Goal: Task Accomplishment & Management: Manage account settings

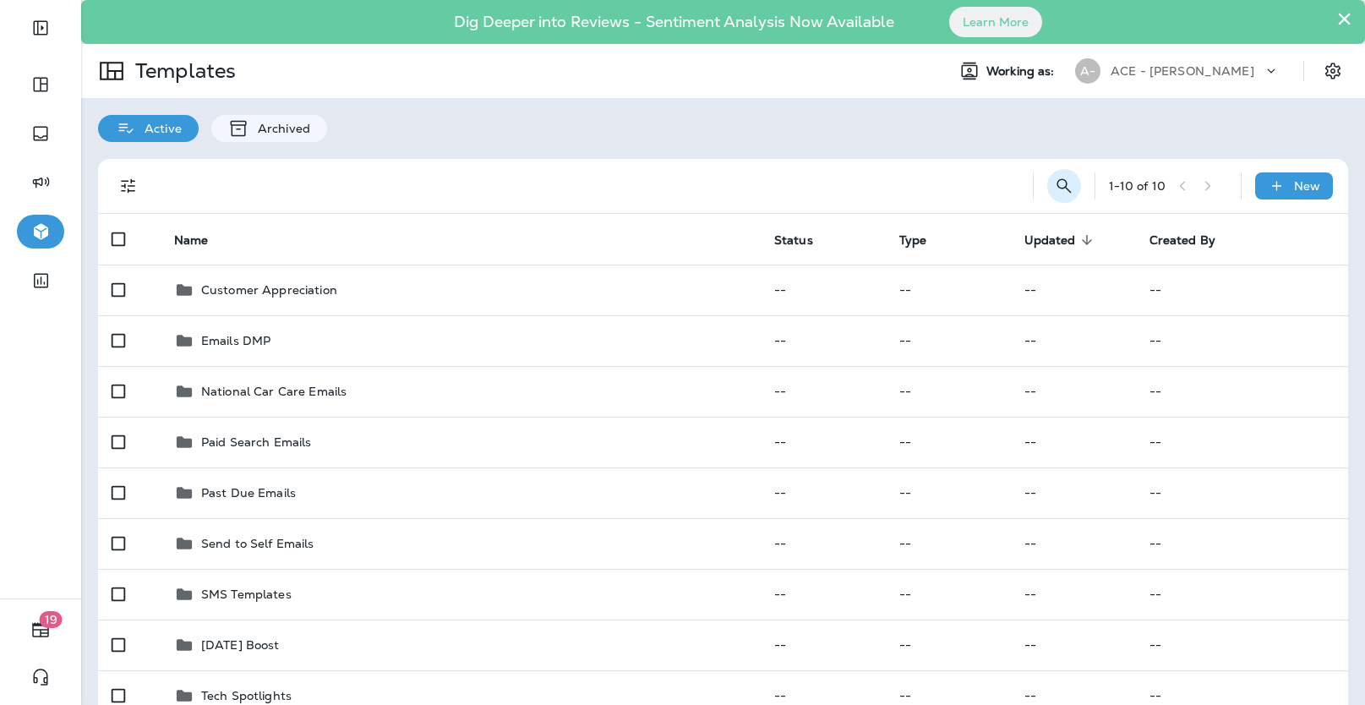
click at [1060, 188] on icon "Search Templates" at bounding box center [1064, 185] width 14 height 14
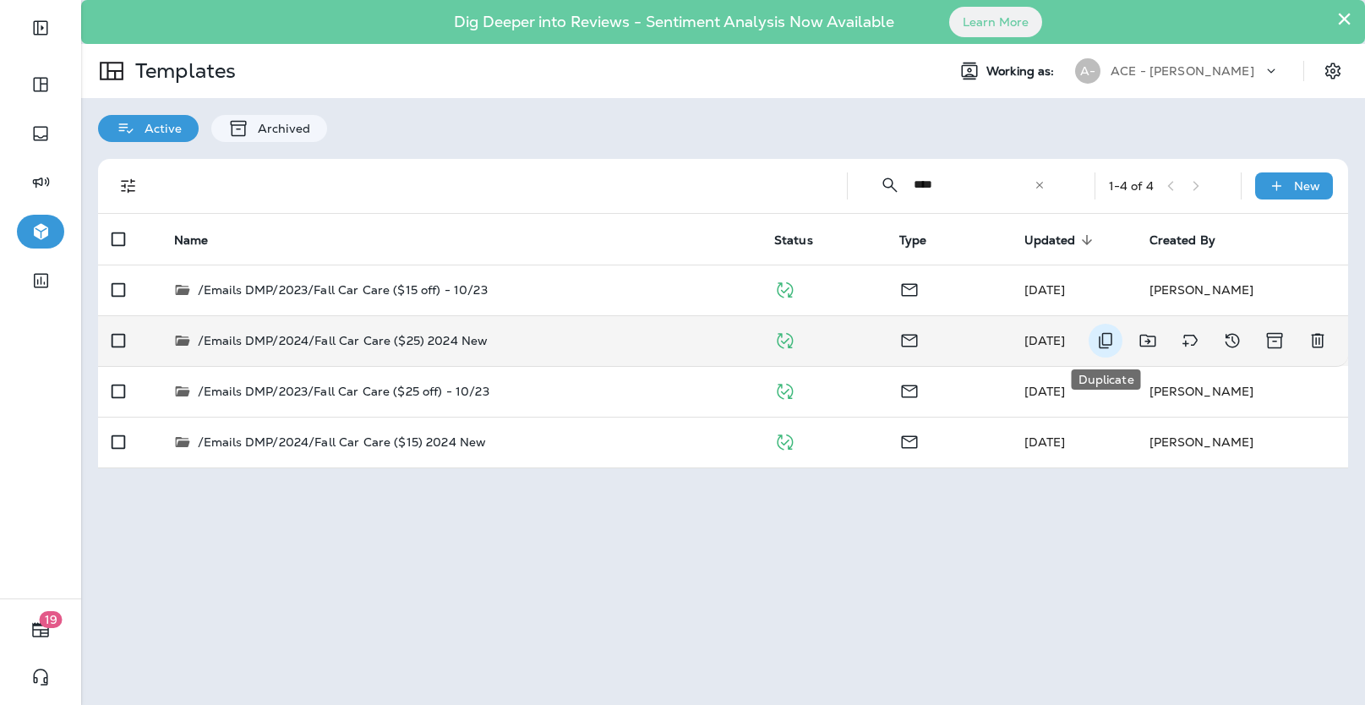
type input "****"
click at [1101, 340] on icon "Duplicate" at bounding box center [1106, 341] width 20 height 20
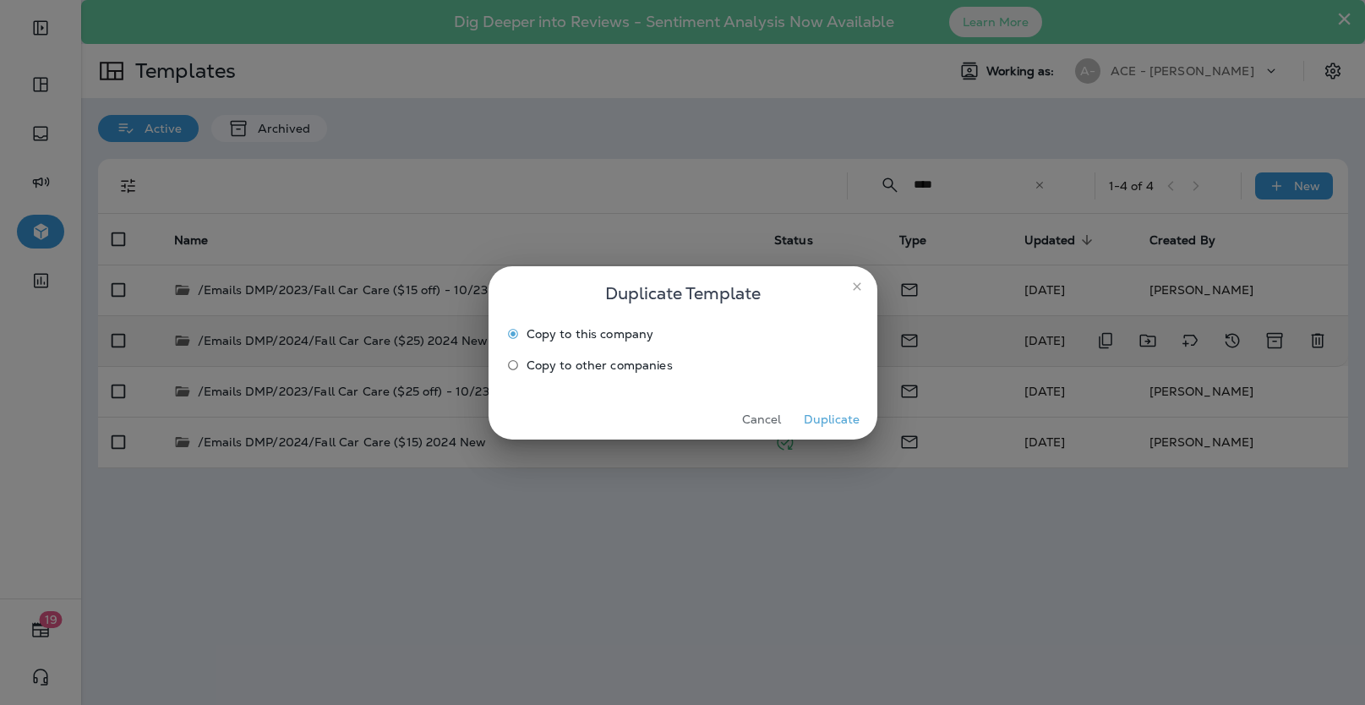
click at [816, 419] on button "Duplicate" at bounding box center [832, 420] width 63 height 26
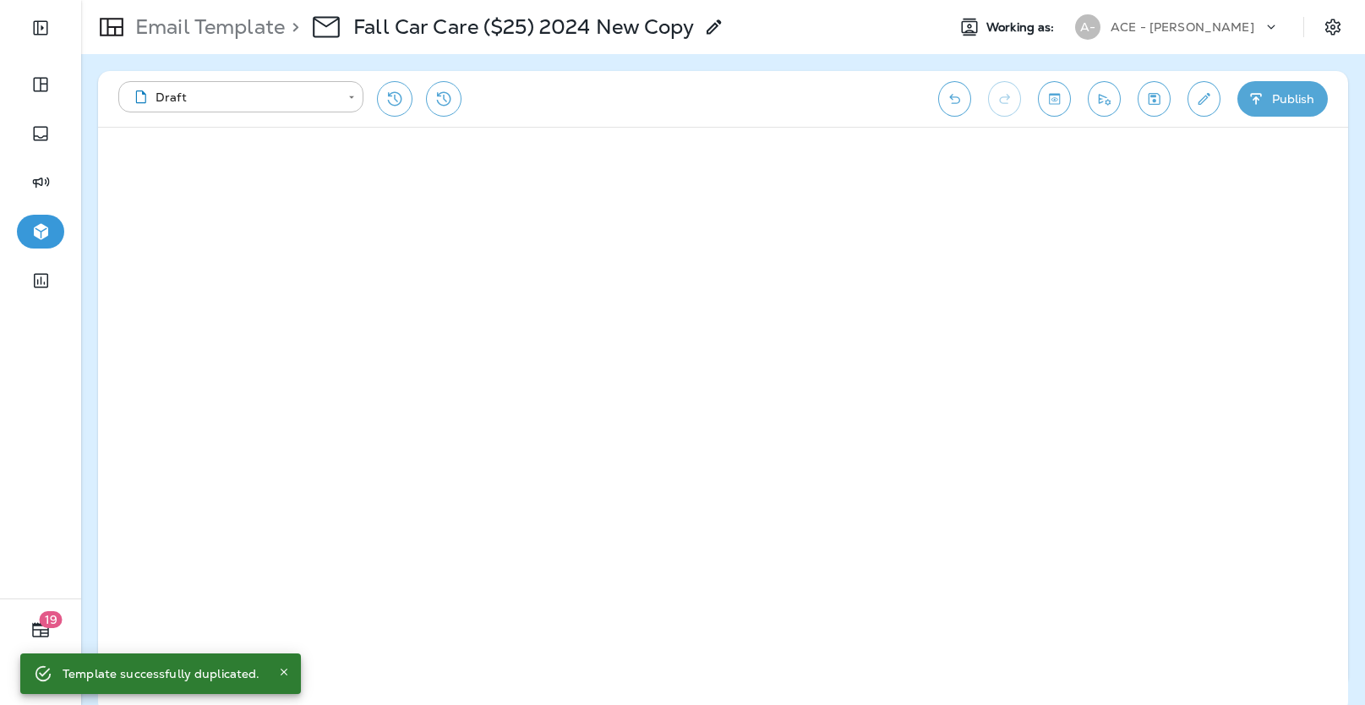
click at [713, 32] on use at bounding box center [714, 26] width 14 height 14
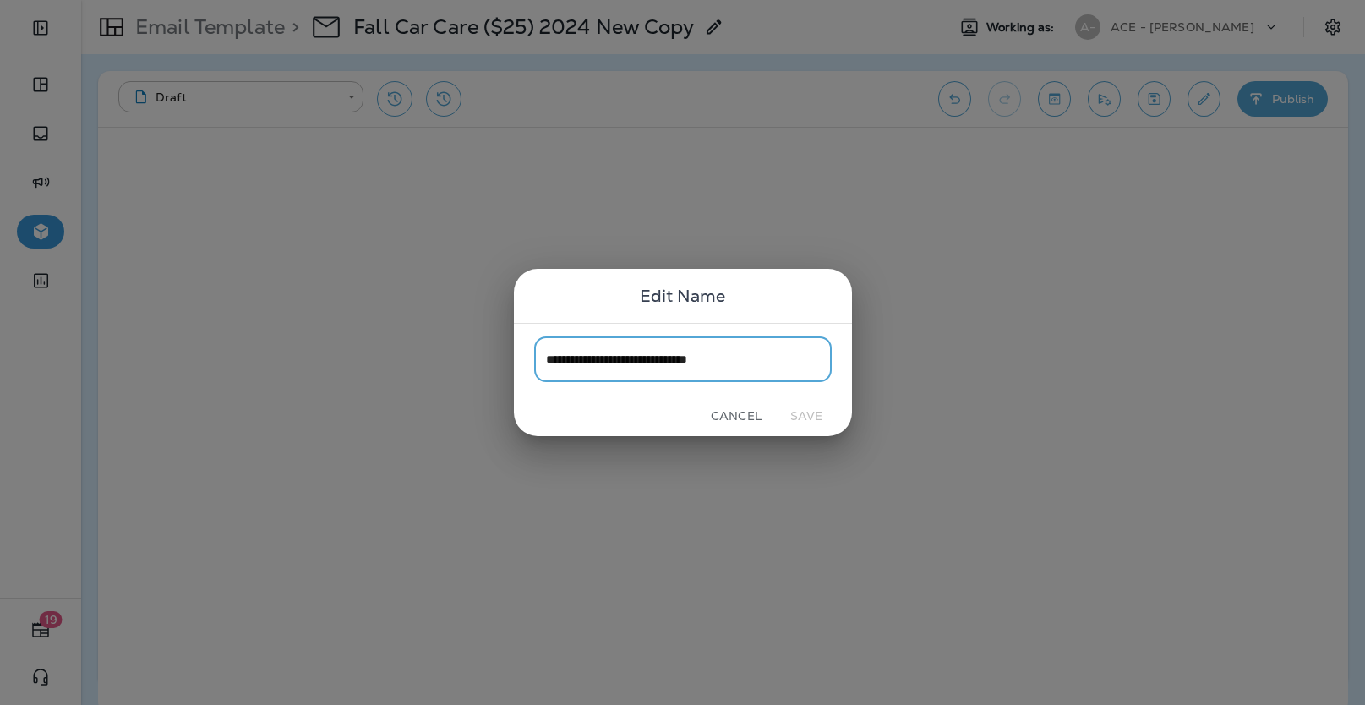
click at [651, 365] on input "**********" at bounding box center [683, 359] width 298 height 45
click at [683, 364] on input "**********" at bounding box center [683, 359] width 298 height 45
drag, startPoint x: 689, startPoint y: 360, endPoint x: 790, endPoint y: 358, distance: 101.5
click at [790, 358] on input "**********" at bounding box center [683, 359] width 298 height 45
click at [648, 362] on input "**********" at bounding box center [683, 359] width 298 height 45
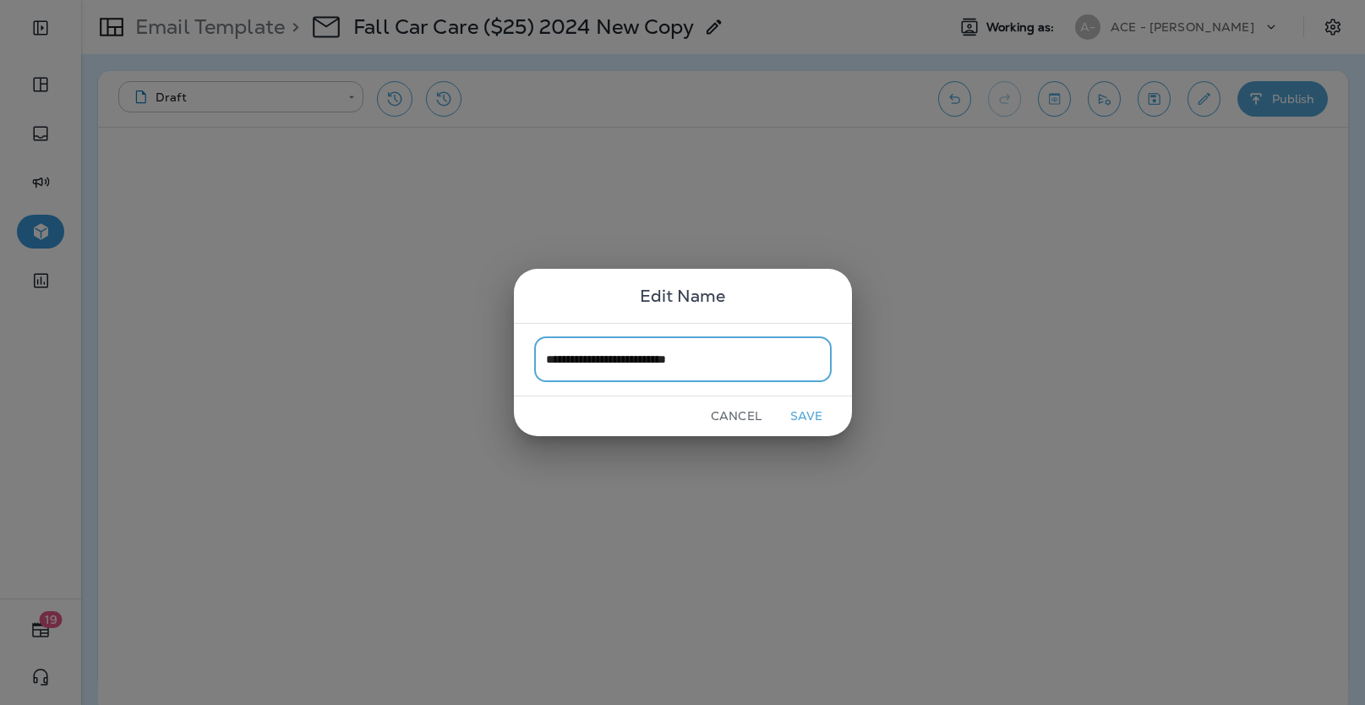
type input "**********"
click at [805, 416] on button "Save" at bounding box center [806, 416] width 63 height 26
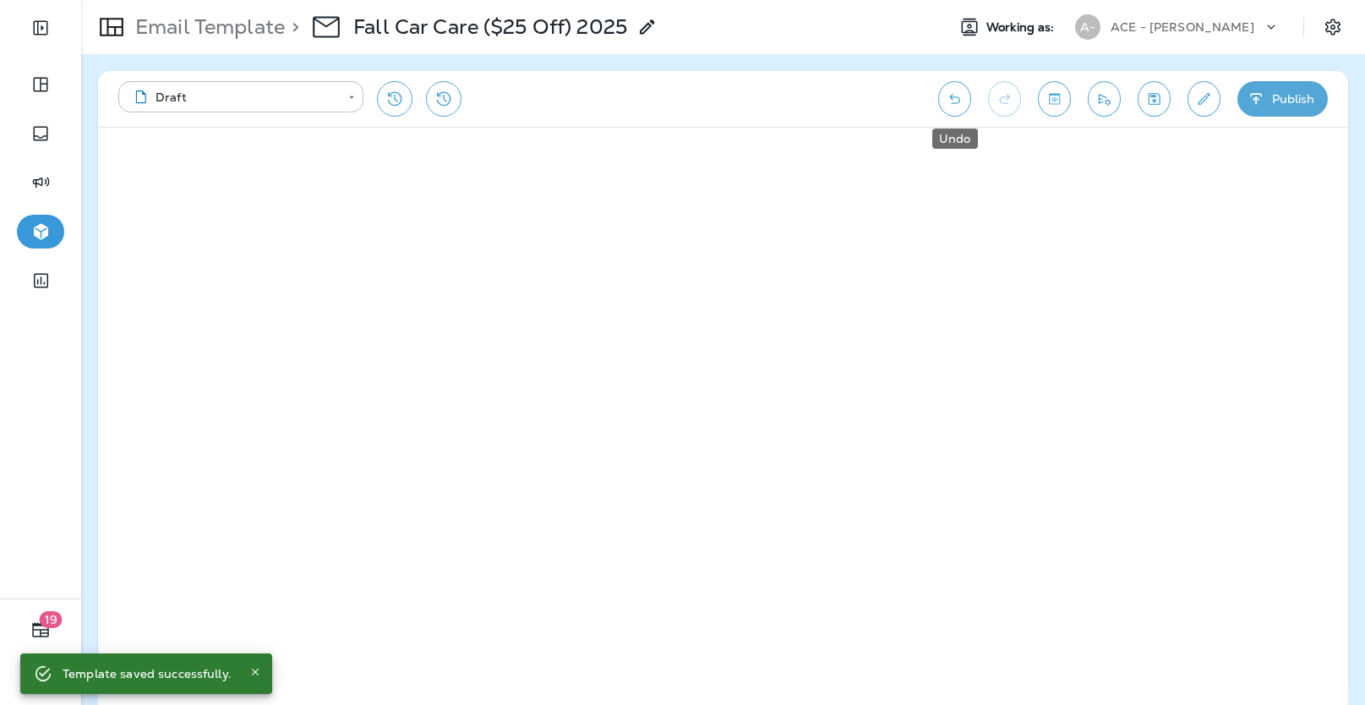
click at [960, 105] on icon "Undo" at bounding box center [955, 98] width 18 height 17
click at [1162, 90] on icon "Save" at bounding box center [1155, 98] width 18 height 17
click at [1211, 107] on button "Edit details" at bounding box center [1204, 99] width 33 height 36
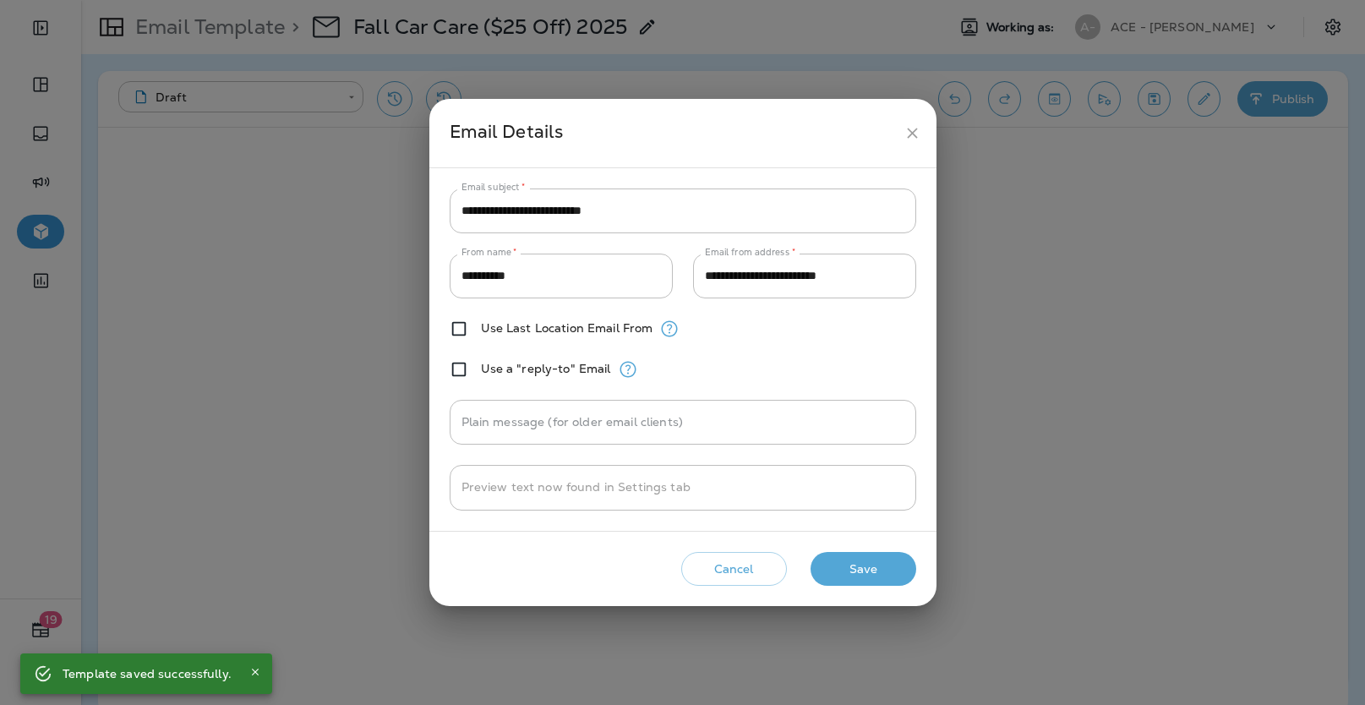
click at [876, 558] on button "Save" at bounding box center [864, 569] width 106 height 35
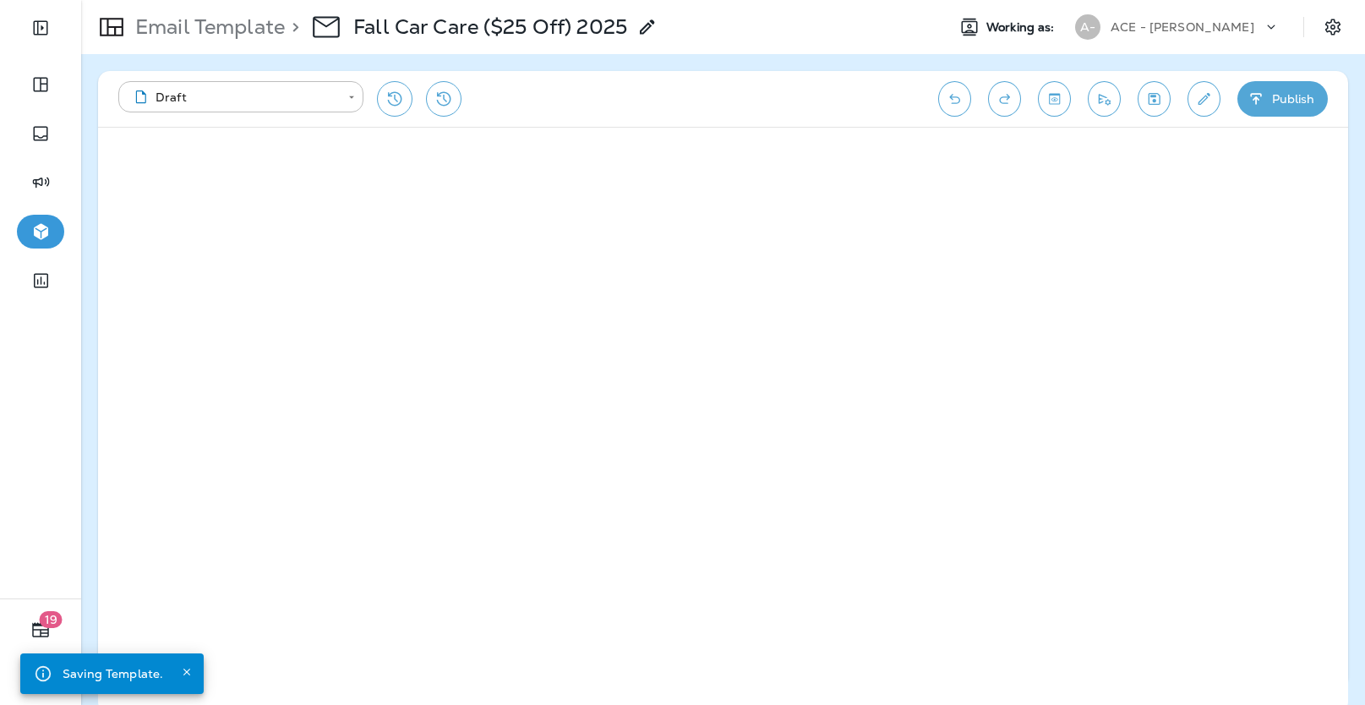
click at [1158, 92] on icon "Save" at bounding box center [1155, 98] width 18 height 17
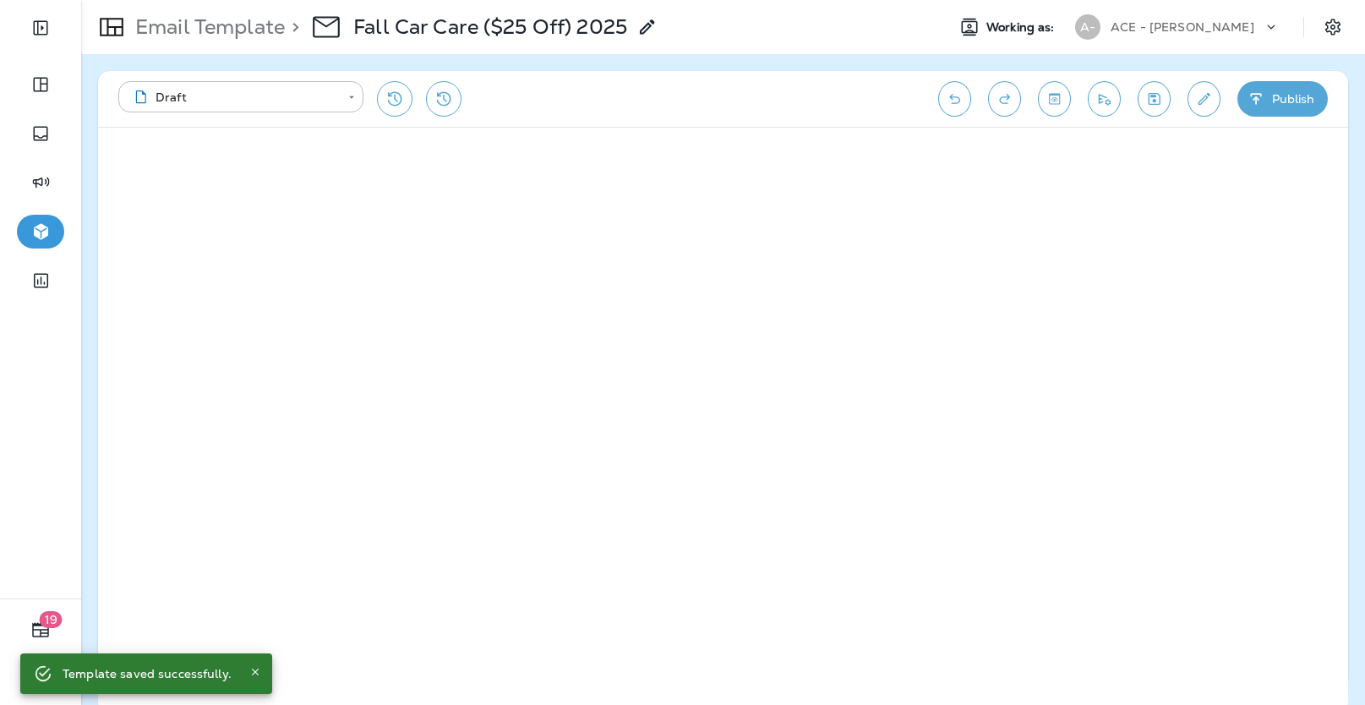
click at [252, 31] on p "Email Template" at bounding box center [207, 26] width 156 height 25
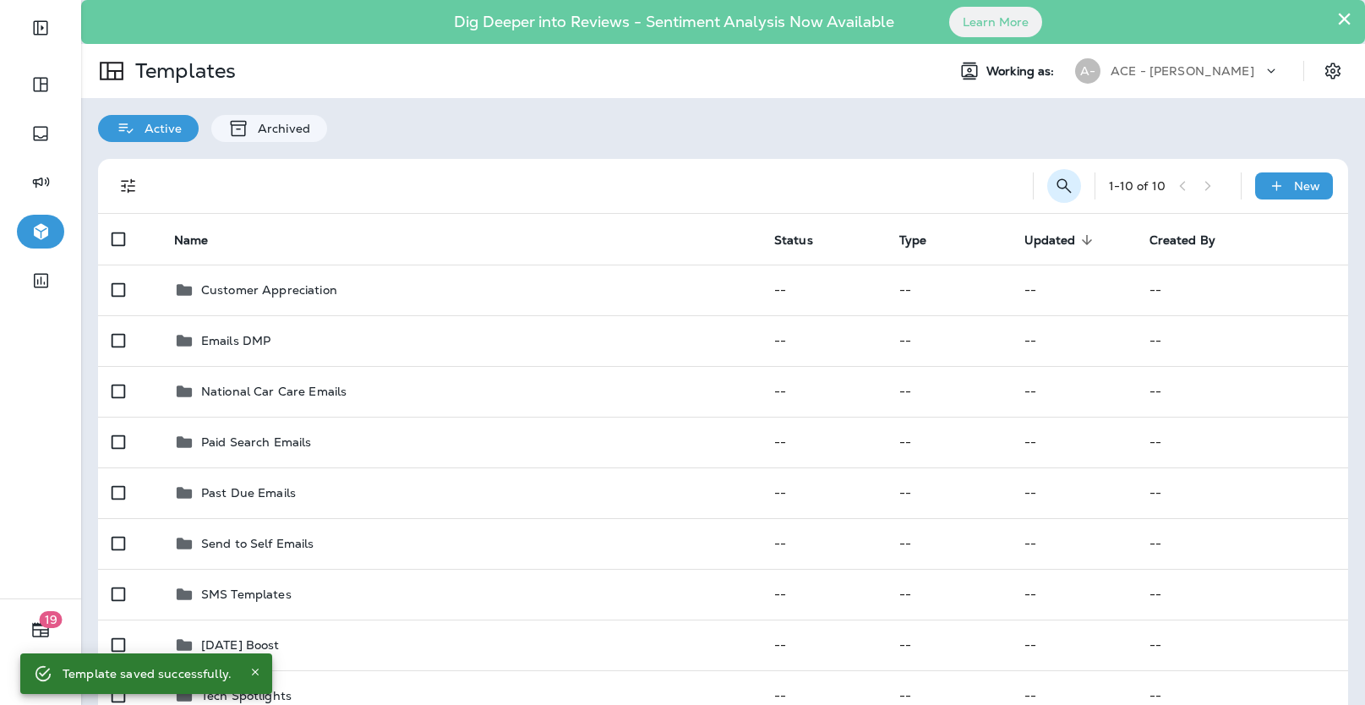
click at [1067, 187] on icon "Search Templates" at bounding box center [1064, 186] width 20 height 20
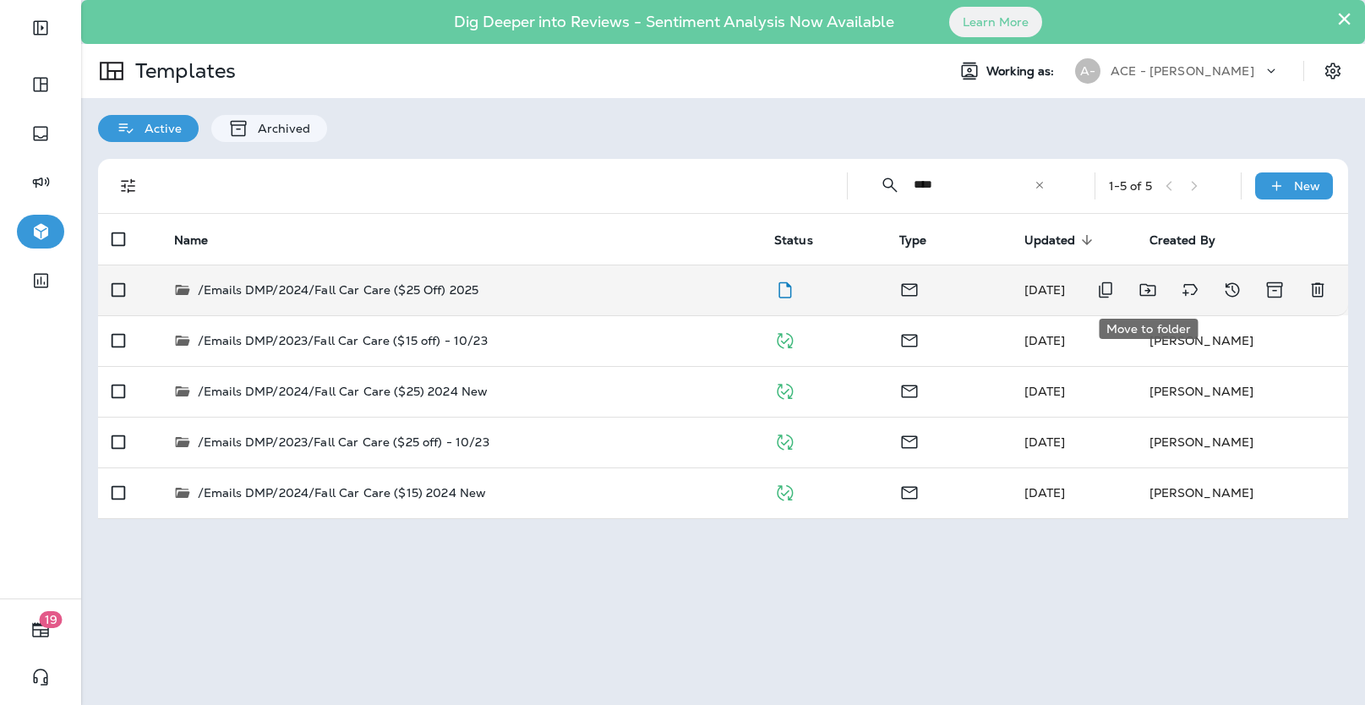
type input "****"
click at [1139, 293] on icon "Move to folder" at bounding box center [1148, 290] width 20 height 20
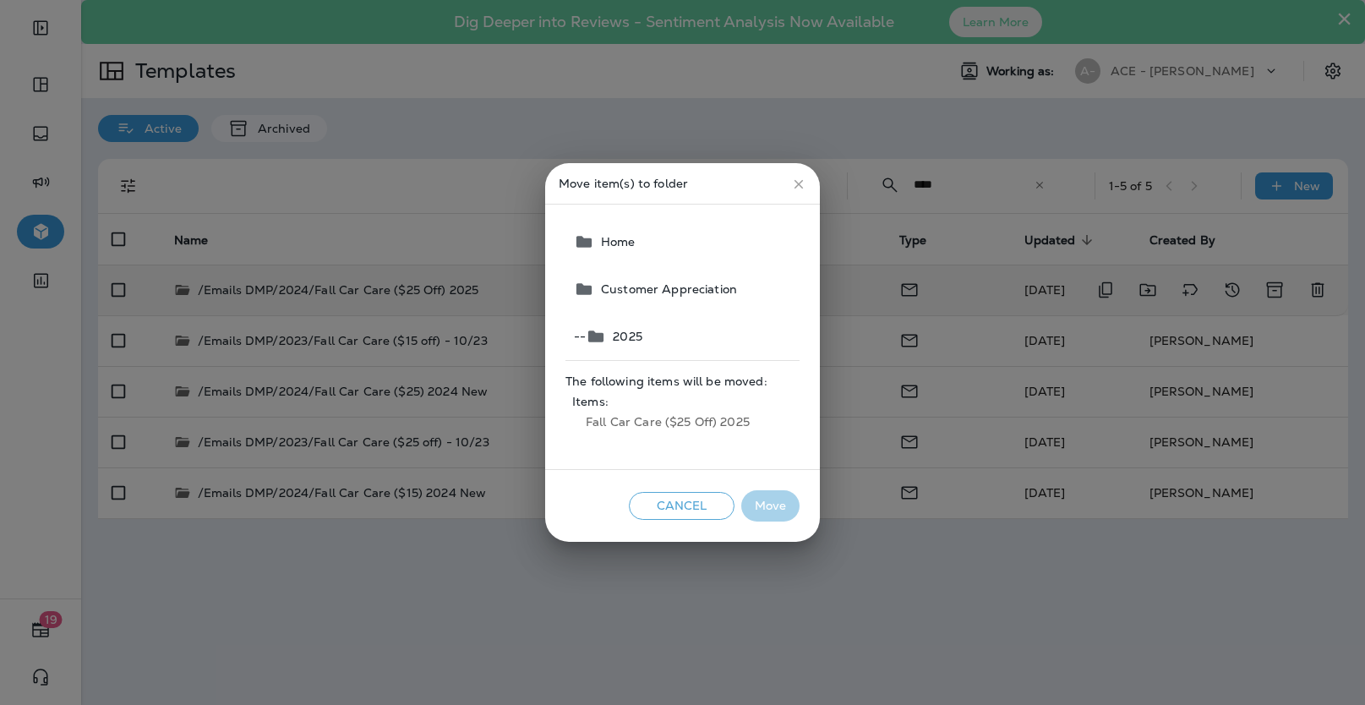
click at [732, 243] on span "Home" at bounding box center [683, 241] width 234 height 47
click at [610, 241] on span "Home" at bounding box center [683, 241] width 234 height 47
click at [625, 337] on span "2025" at bounding box center [624, 337] width 36 height 14
click at [779, 509] on button "Move" at bounding box center [770, 505] width 58 height 31
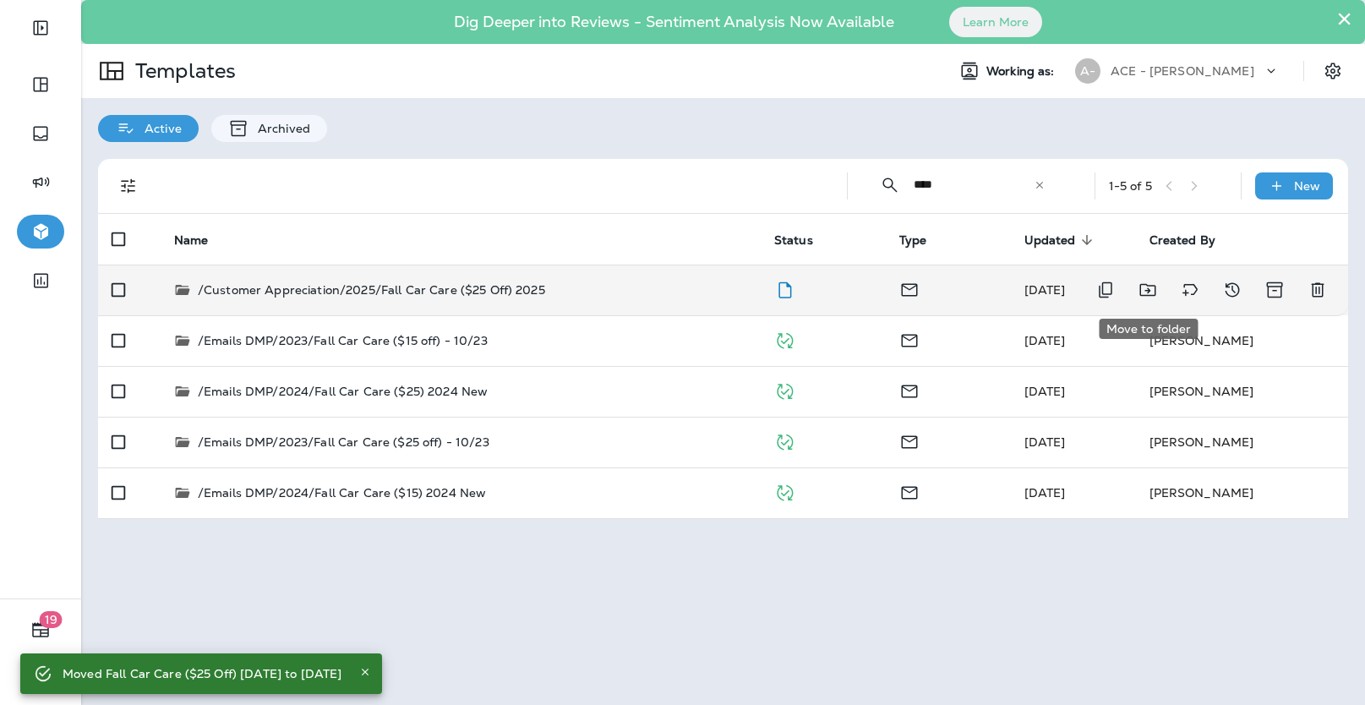
click at [1142, 290] on icon "Move to folder" at bounding box center [1148, 290] width 20 height 20
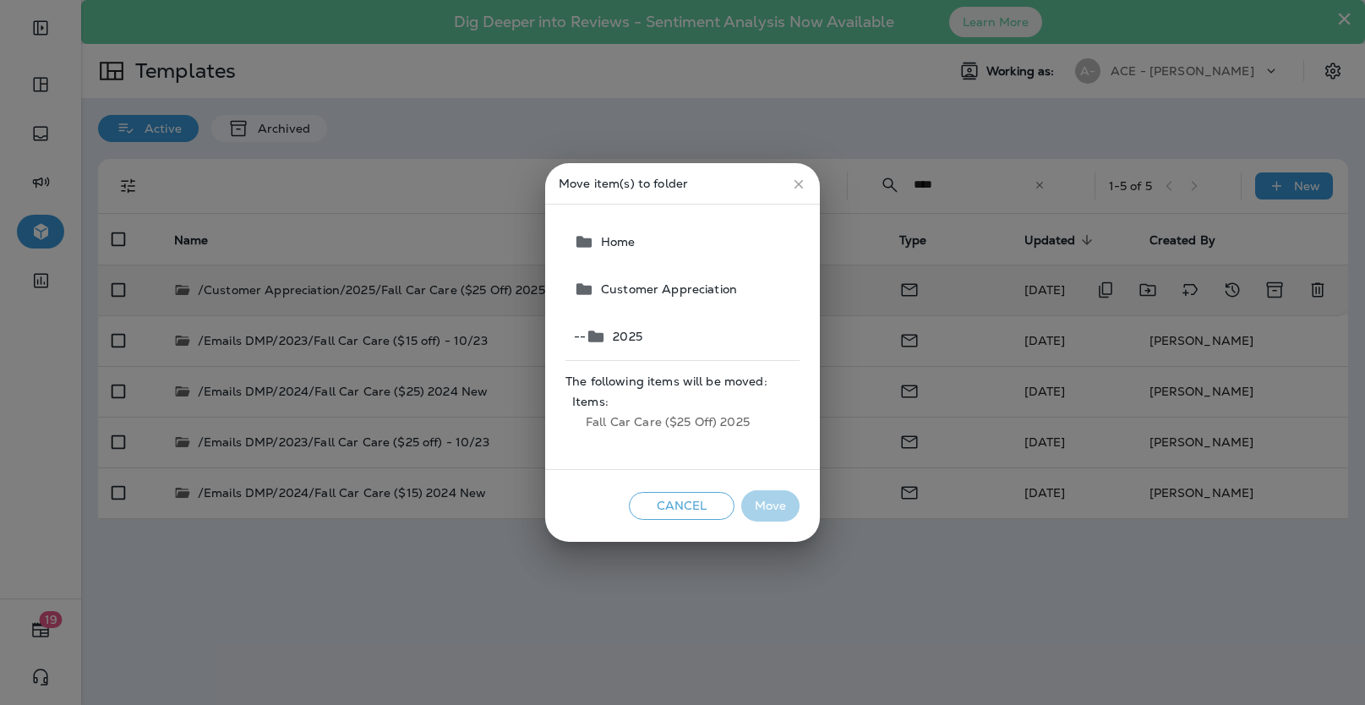
click at [700, 247] on span "Home" at bounding box center [683, 241] width 234 height 47
click at [613, 248] on span "Home" at bounding box center [683, 241] width 234 height 47
click at [588, 248] on span "Home" at bounding box center [683, 241] width 234 height 47
click at [694, 504] on button "Cancel" at bounding box center [682, 506] width 106 height 28
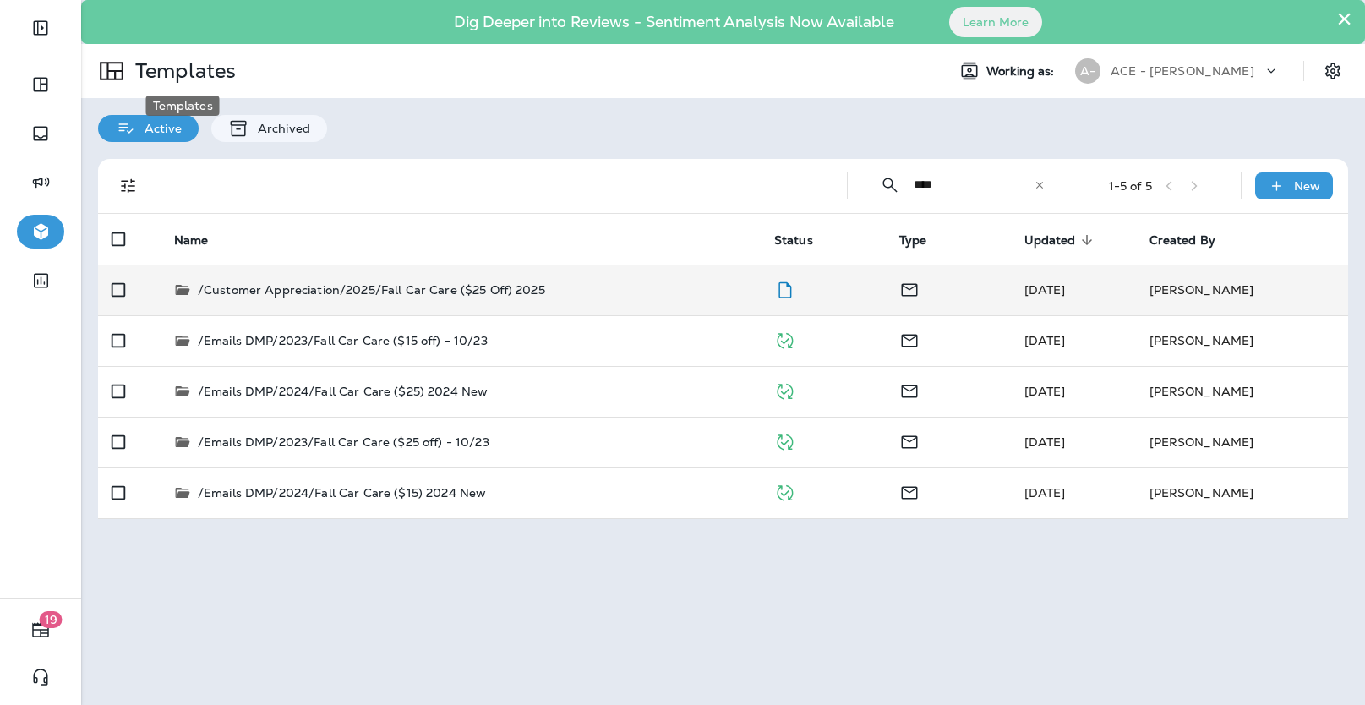
click at [157, 76] on p "Templates" at bounding box center [182, 70] width 107 height 25
click at [1040, 192] on div "​" at bounding box center [1040, 185] width 12 height 17
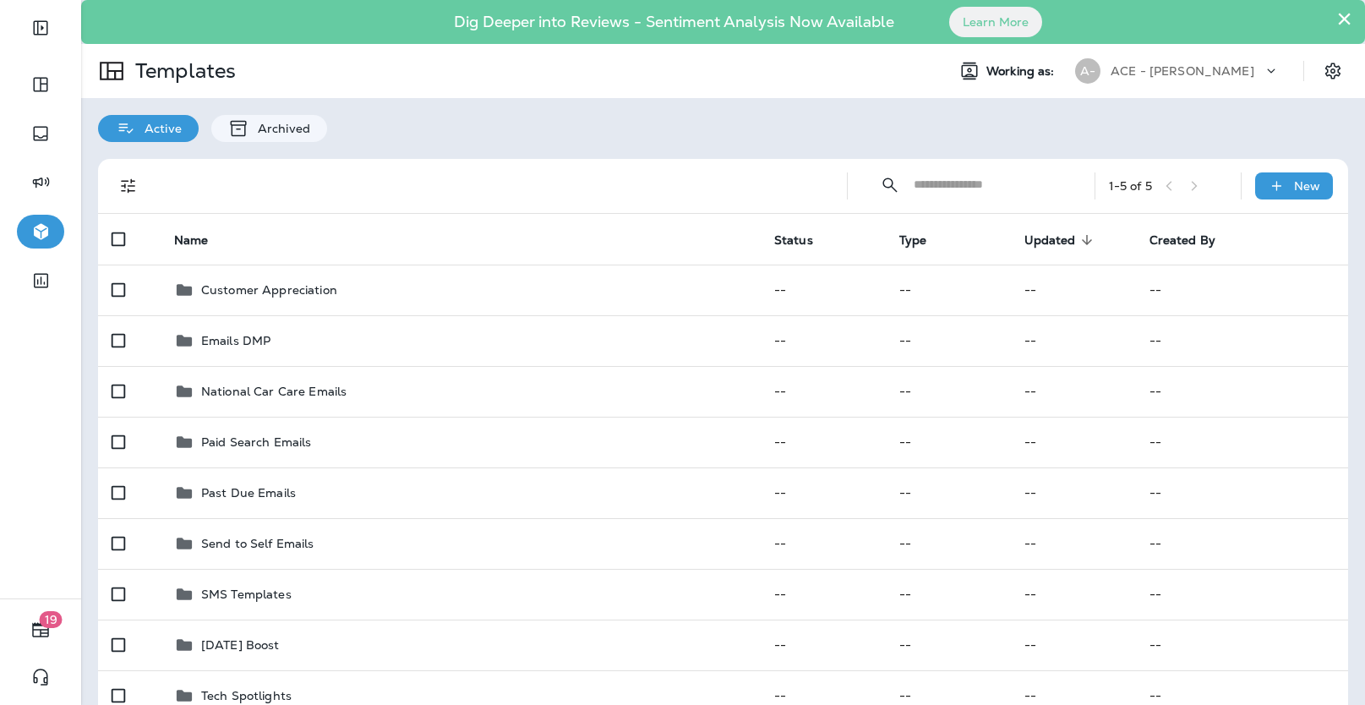
click at [960, 194] on input "text" at bounding box center [989, 184] width 150 height 45
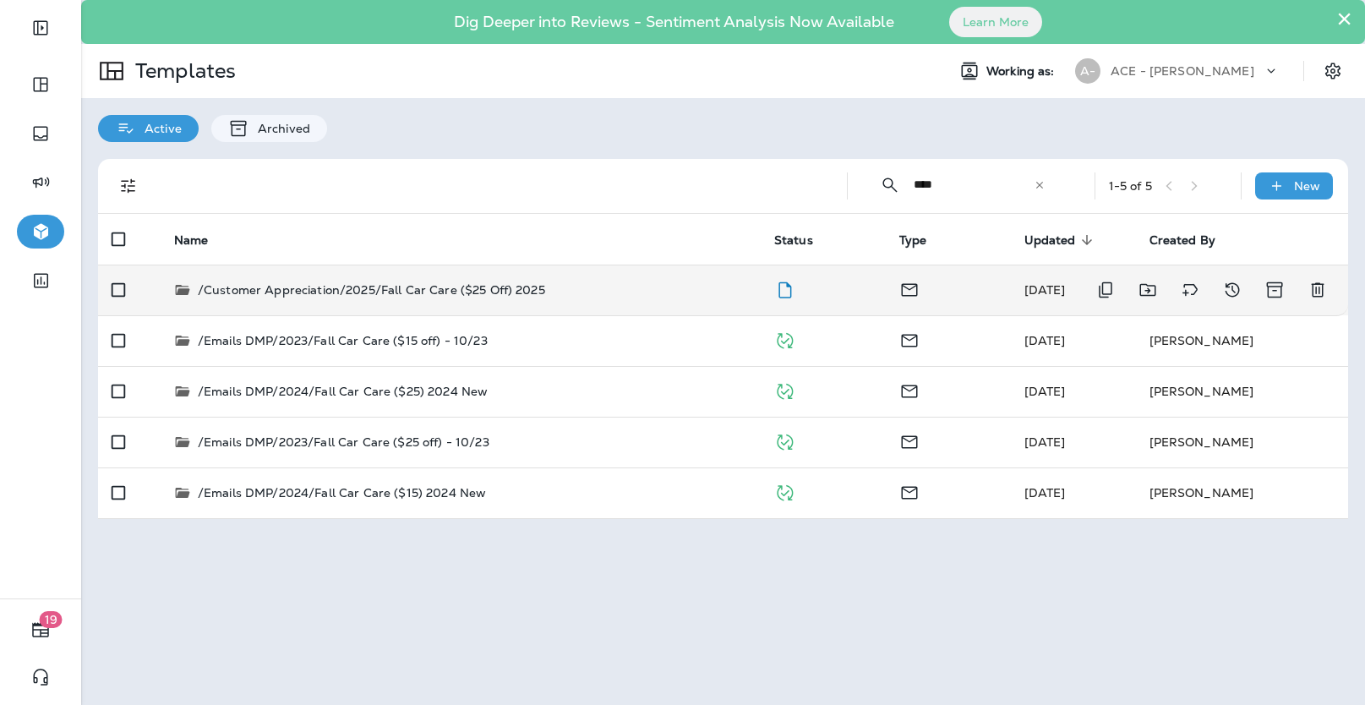
type input "****"
click at [1137, 287] on button "Move to folder" at bounding box center [1148, 290] width 34 height 34
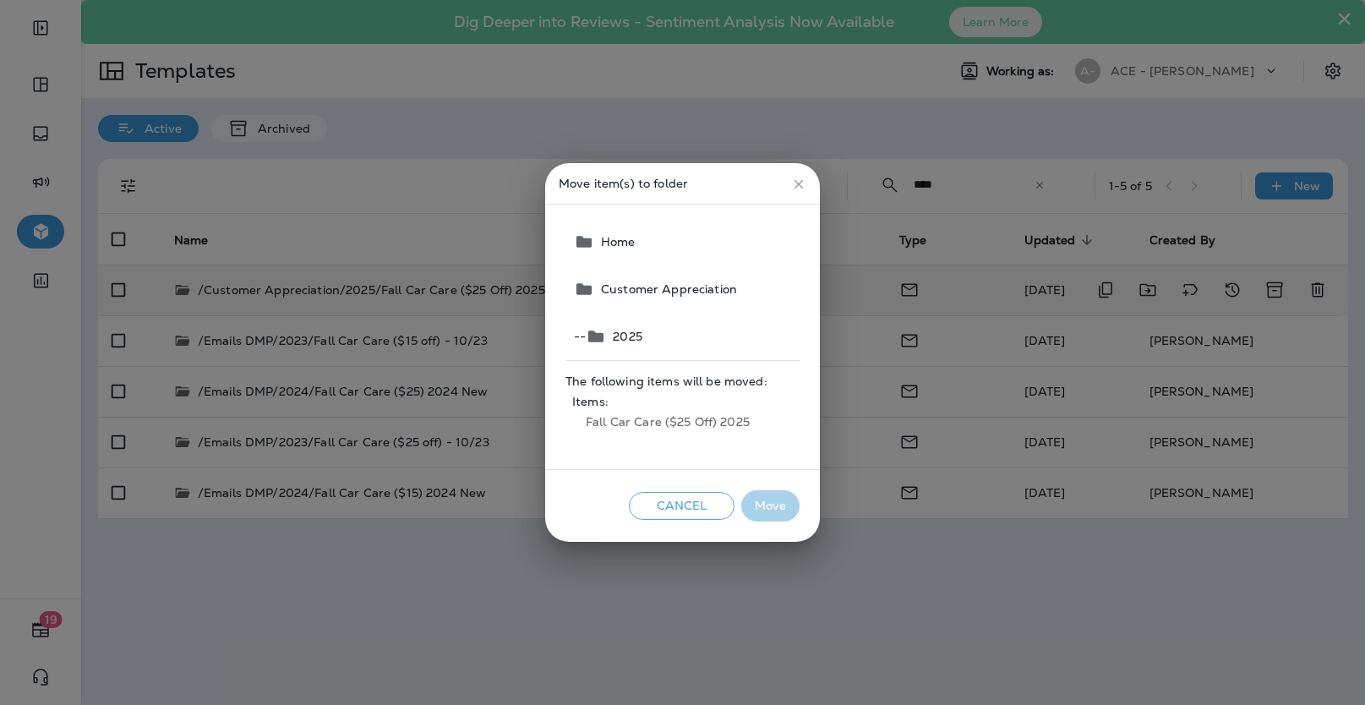
click at [605, 245] on span "Home" at bounding box center [683, 241] width 234 height 47
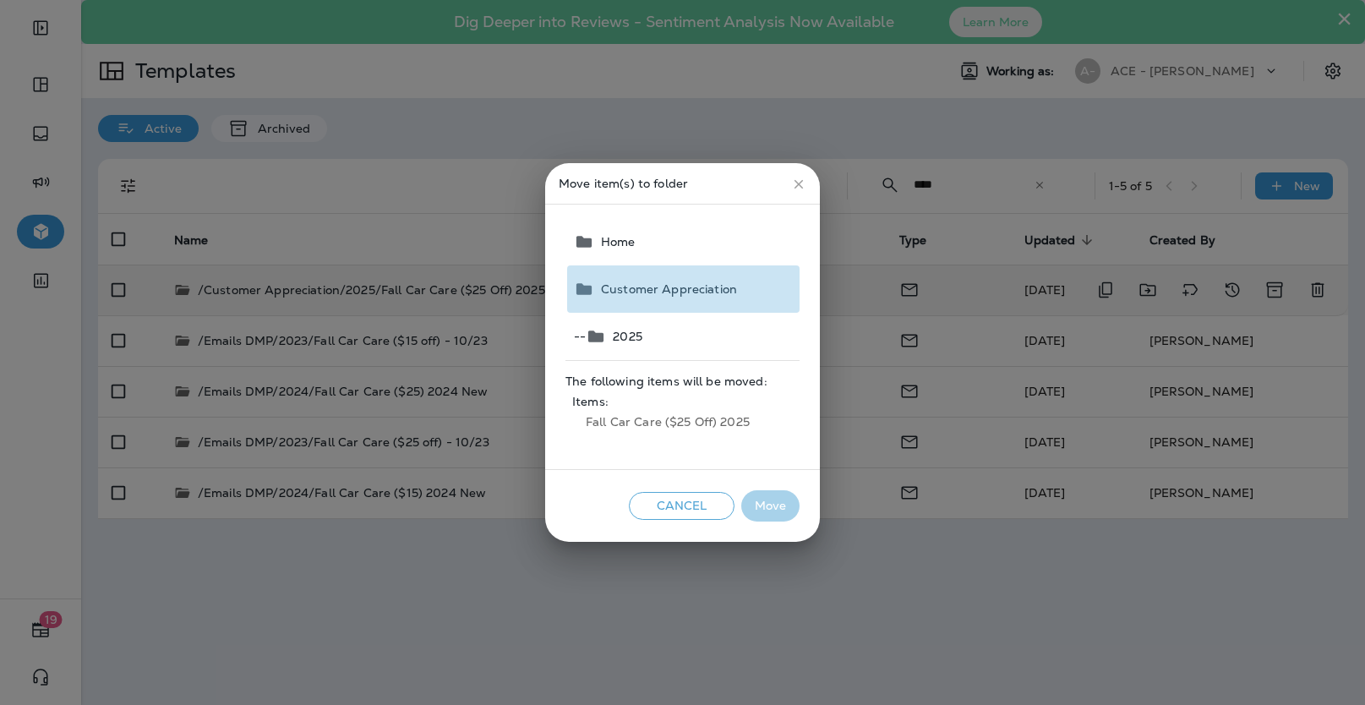
click at [597, 291] on span "Customer Appreciation" at bounding box center [665, 289] width 143 height 14
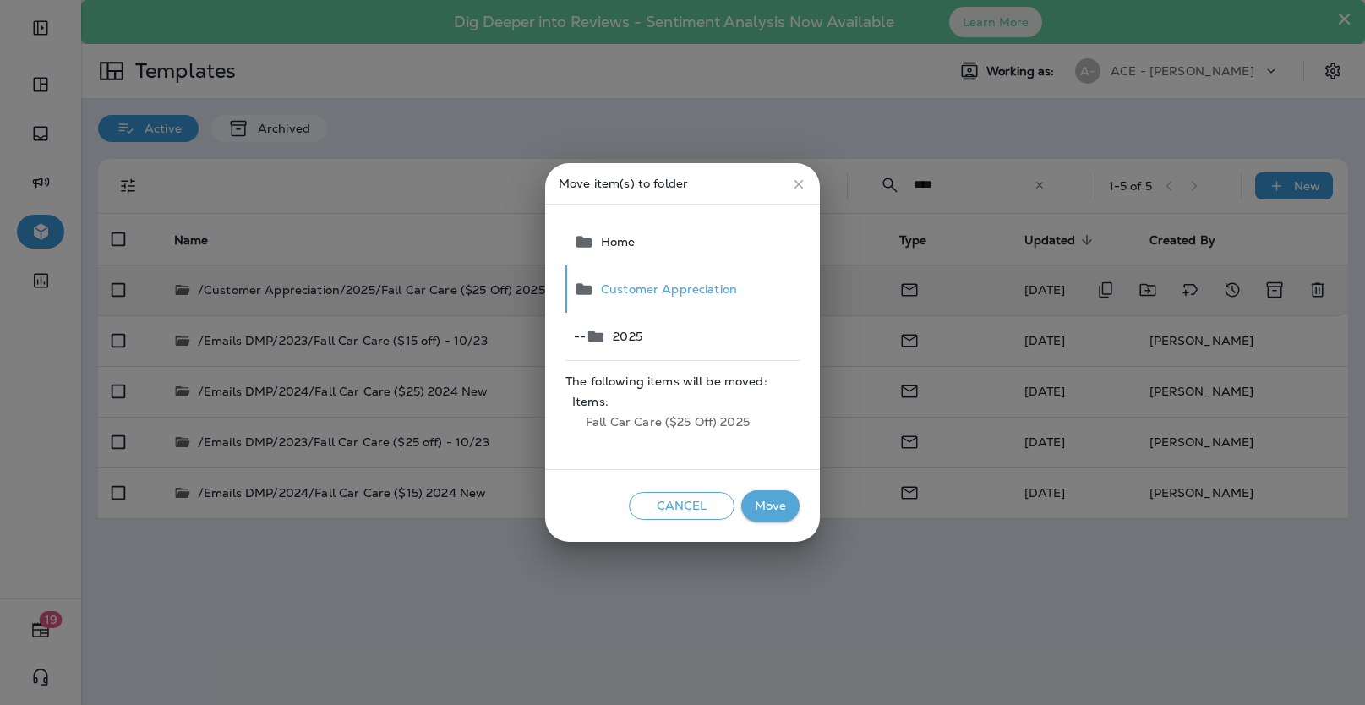
click at [781, 511] on button "Move" at bounding box center [770, 505] width 58 height 31
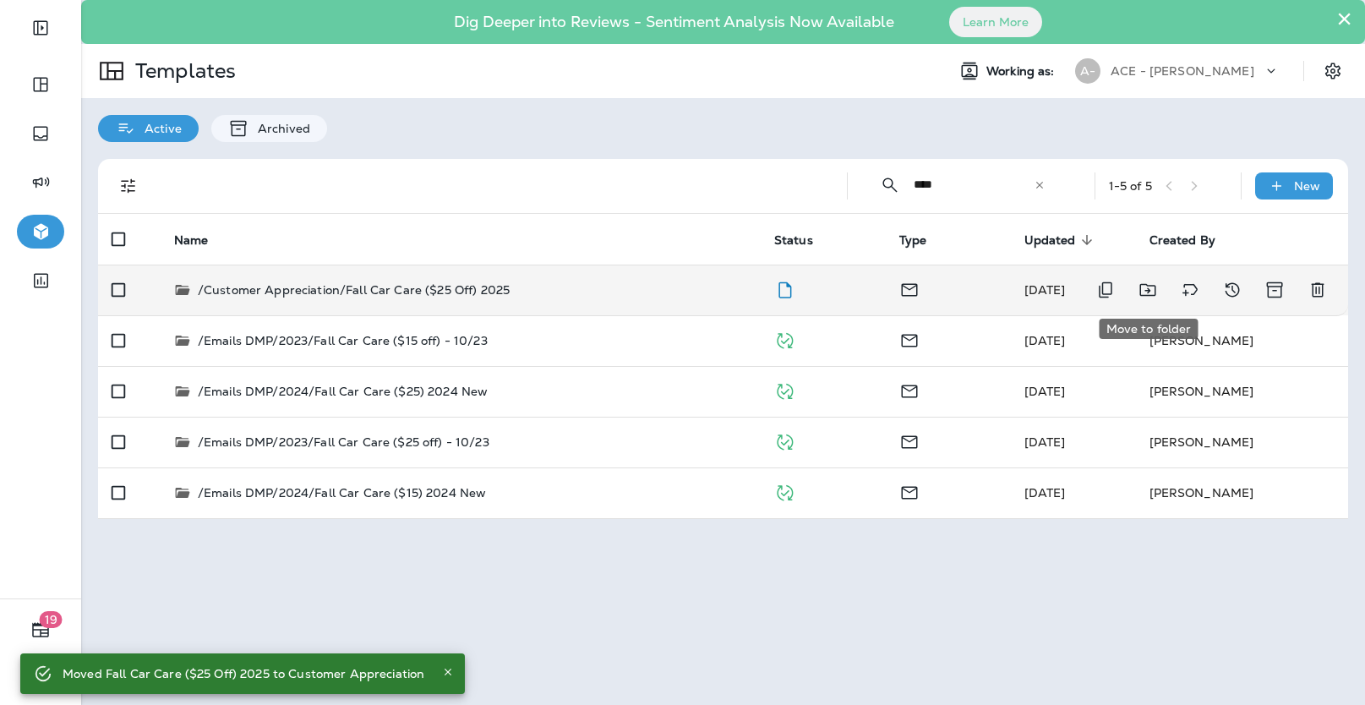
click at [1155, 285] on icon "Move to folder" at bounding box center [1148, 290] width 16 height 13
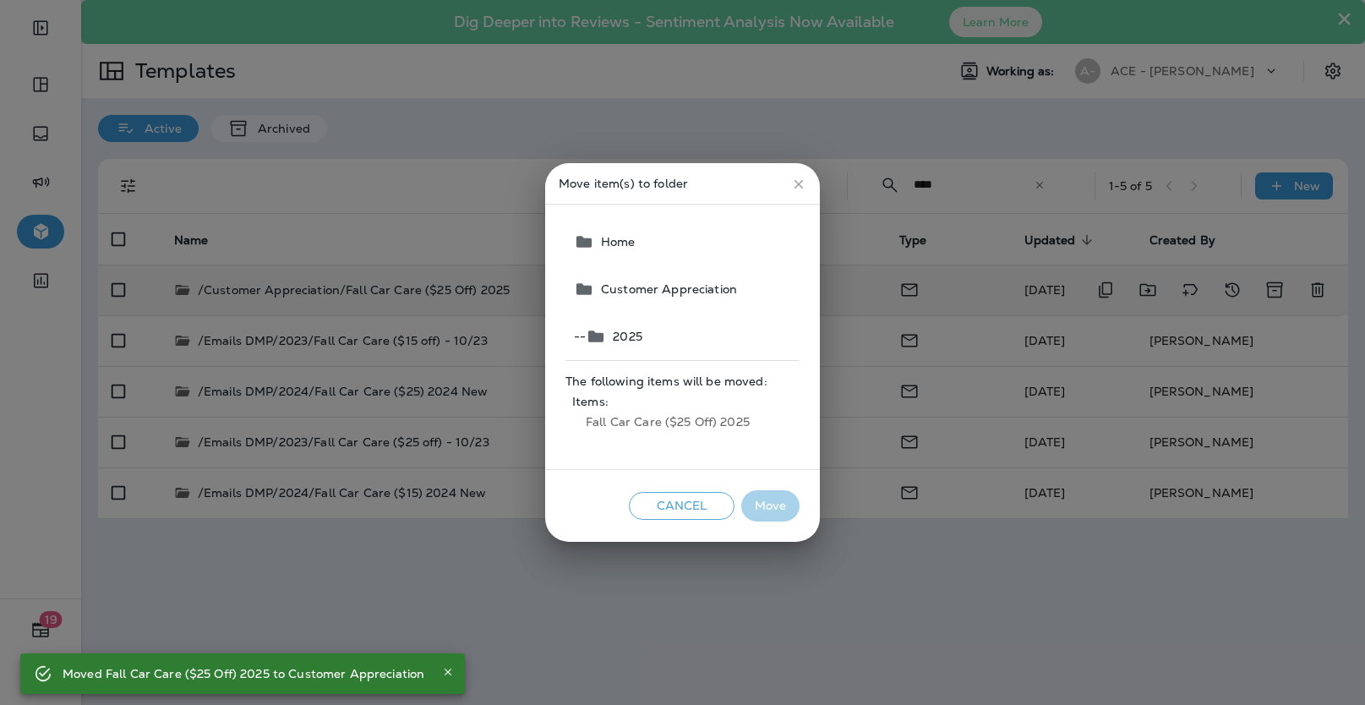
click at [787, 186] on button "close" at bounding box center [799, 184] width 29 height 29
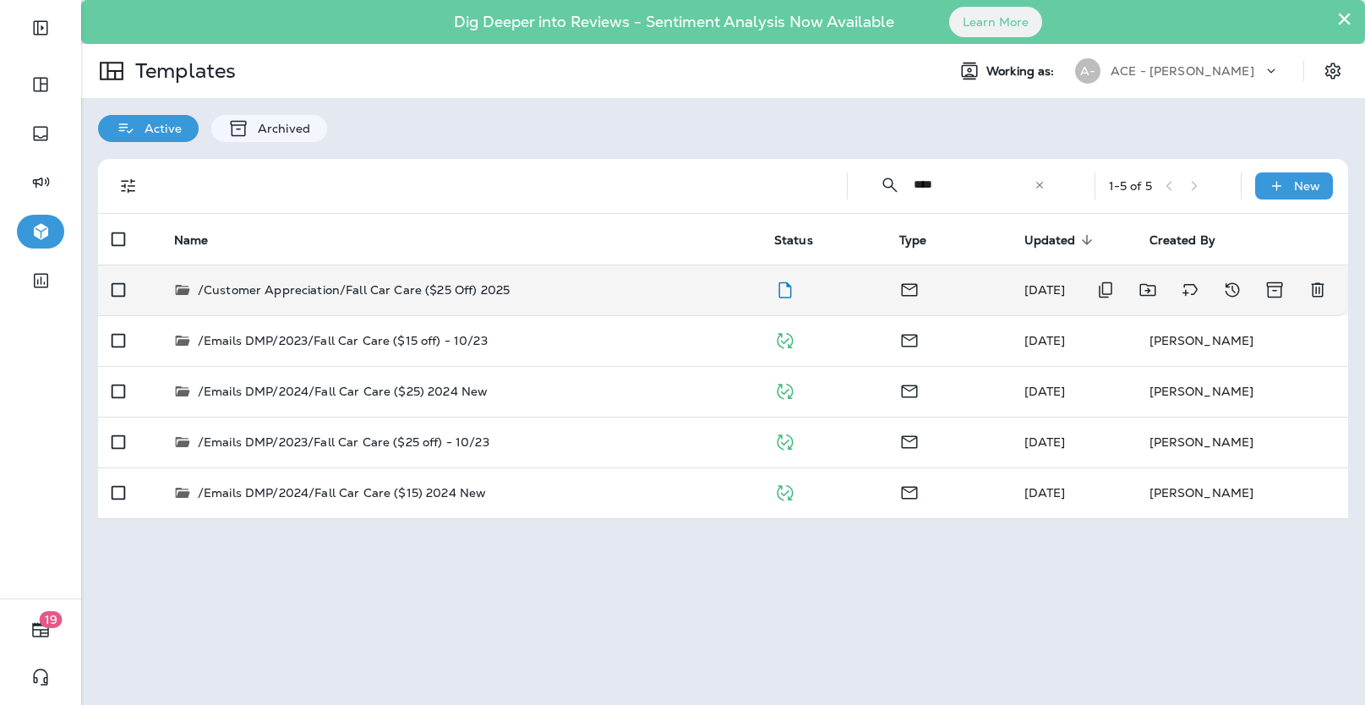
click at [1035, 183] on icon at bounding box center [1040, 185] width 12 height 12
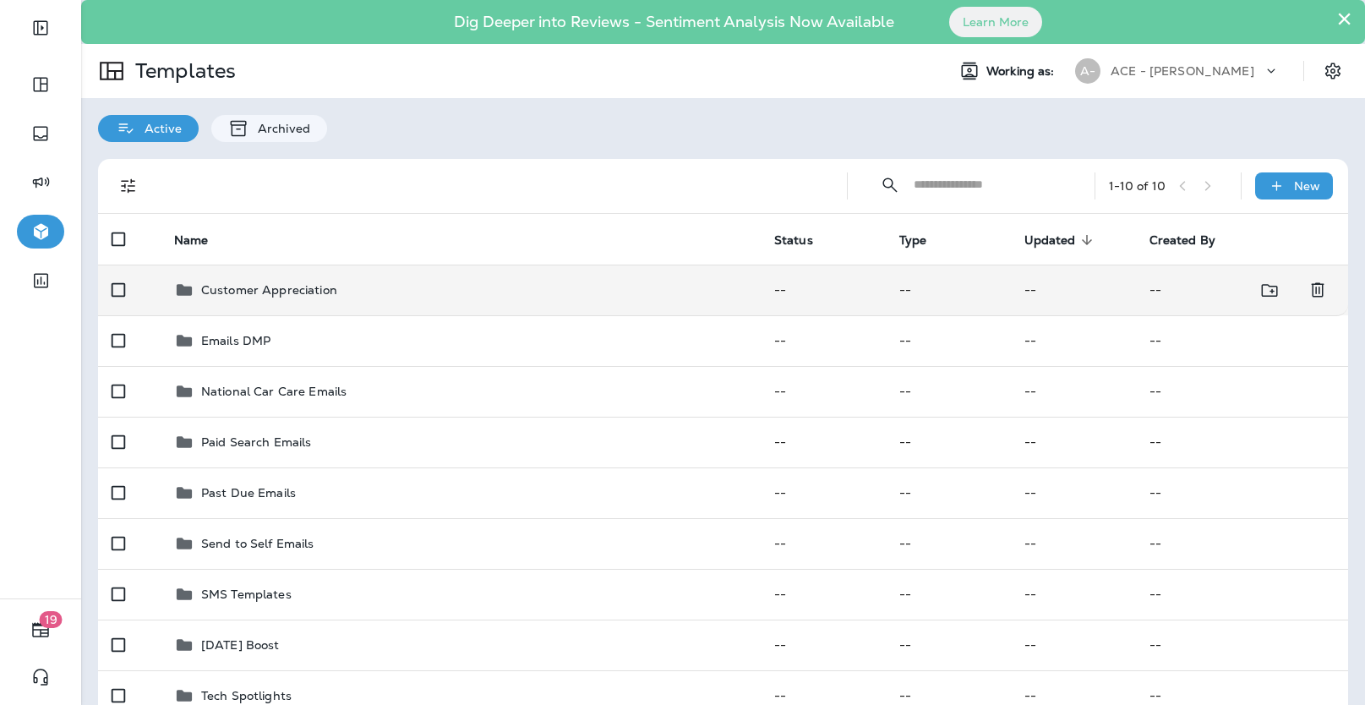
click at [352, 293] on div "Customer Appreciation" at bounding box center [460, 290] width 573 height 20
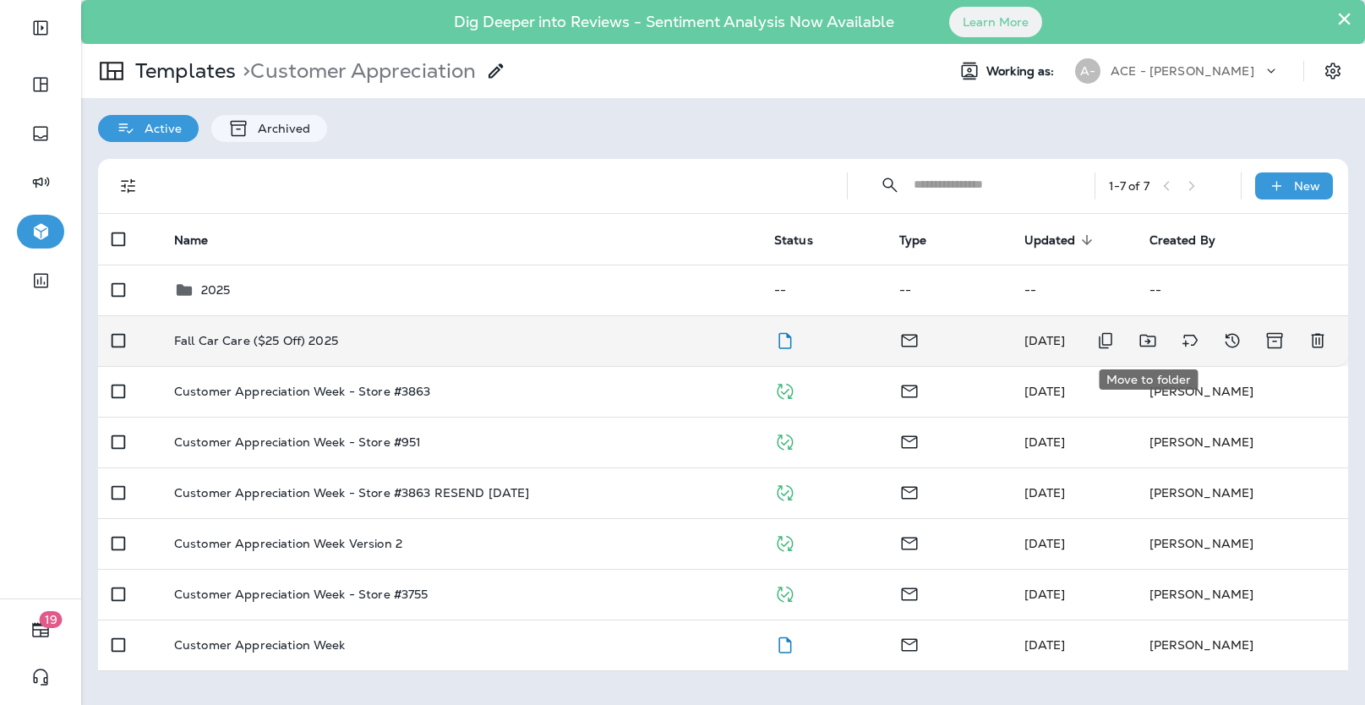
click at [1143, 338] on icon "Move to folder" at bounding box center [1148, 341] width 20 height 20
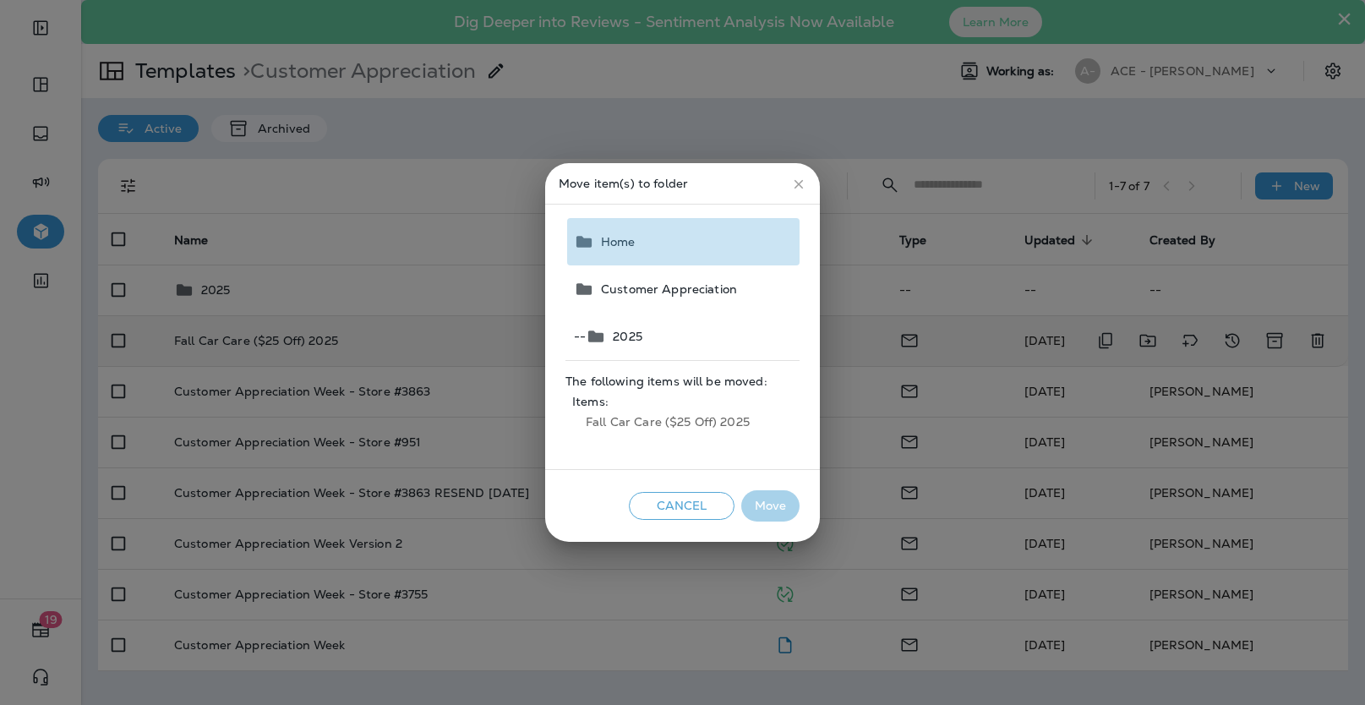
click at [648, 241] on button "Home" at bounding box center [683, 241] width 232 height 47
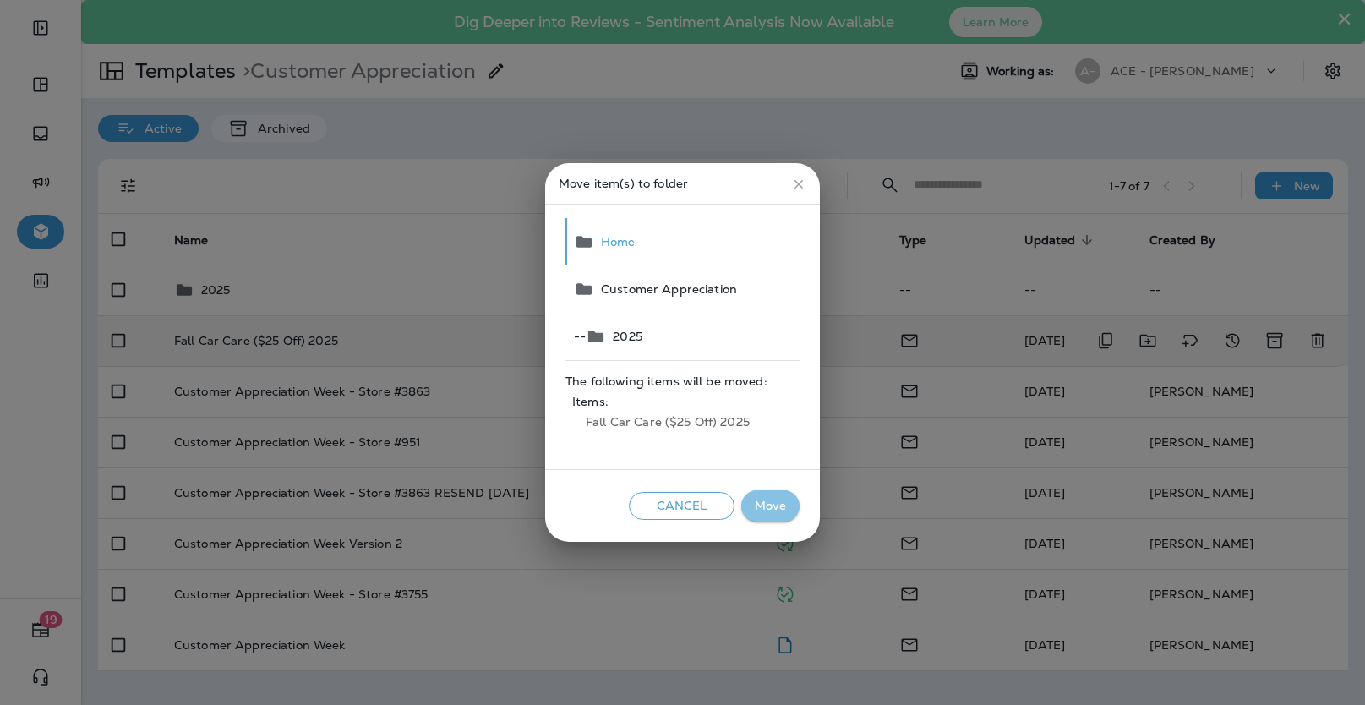
click at [759, 500] on button "Move" at bounding box center [770, 505] width 58 height 31
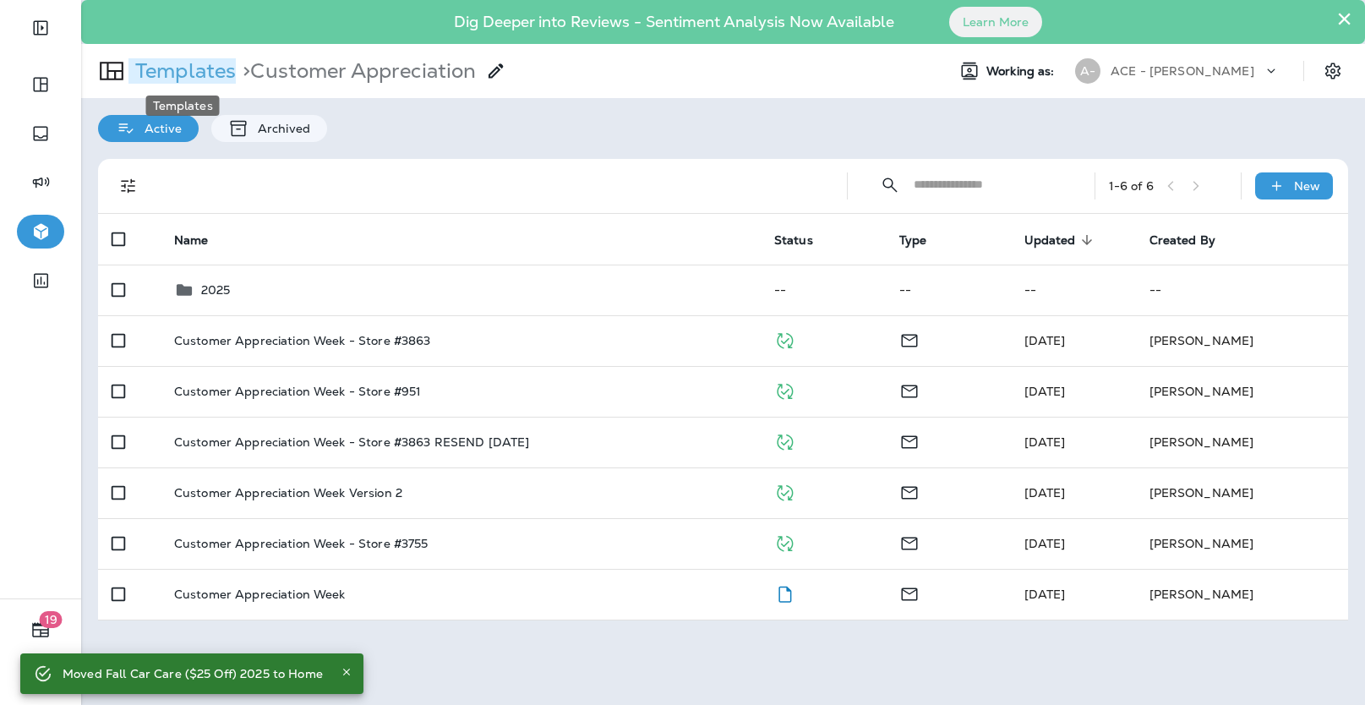
click at [212, 68] on p "Templates" at bounding box center [182, 70] width 107 height 25
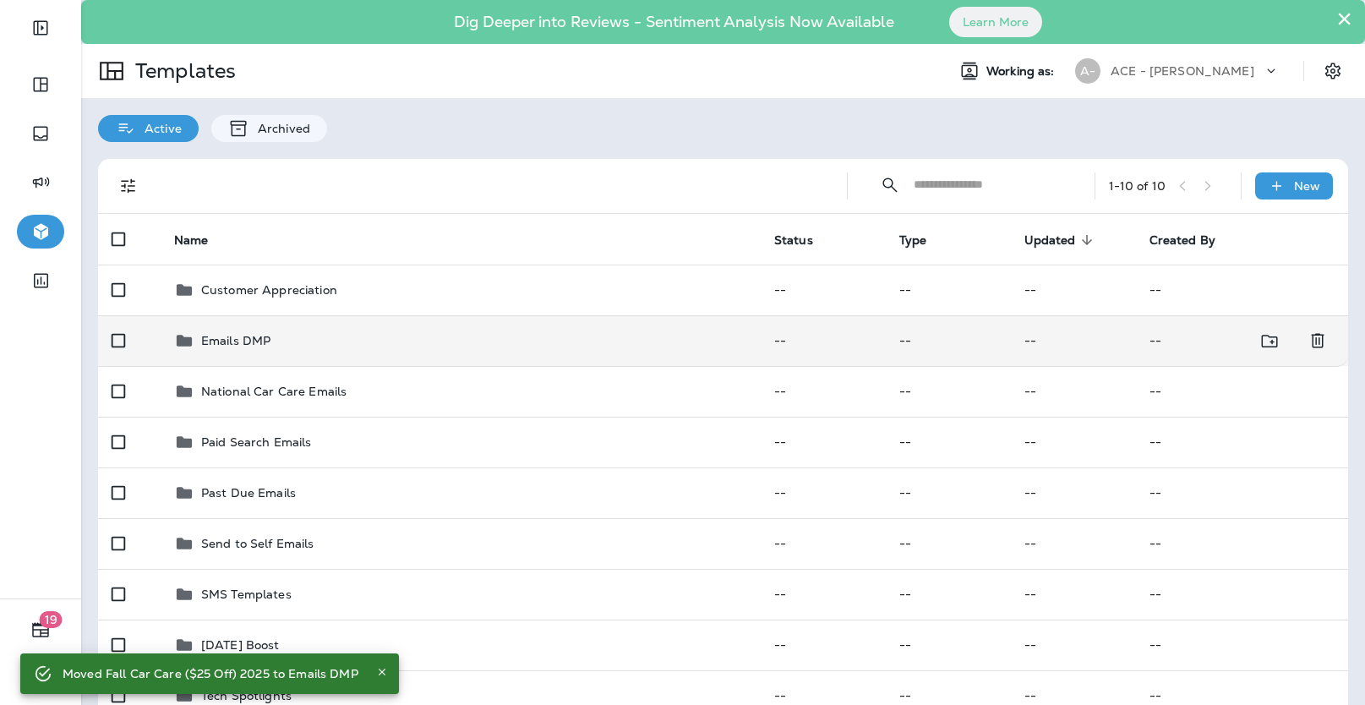
click at [275, 345] on div "Emails DMP" at bounding box center [460, 341] width 573 height 20
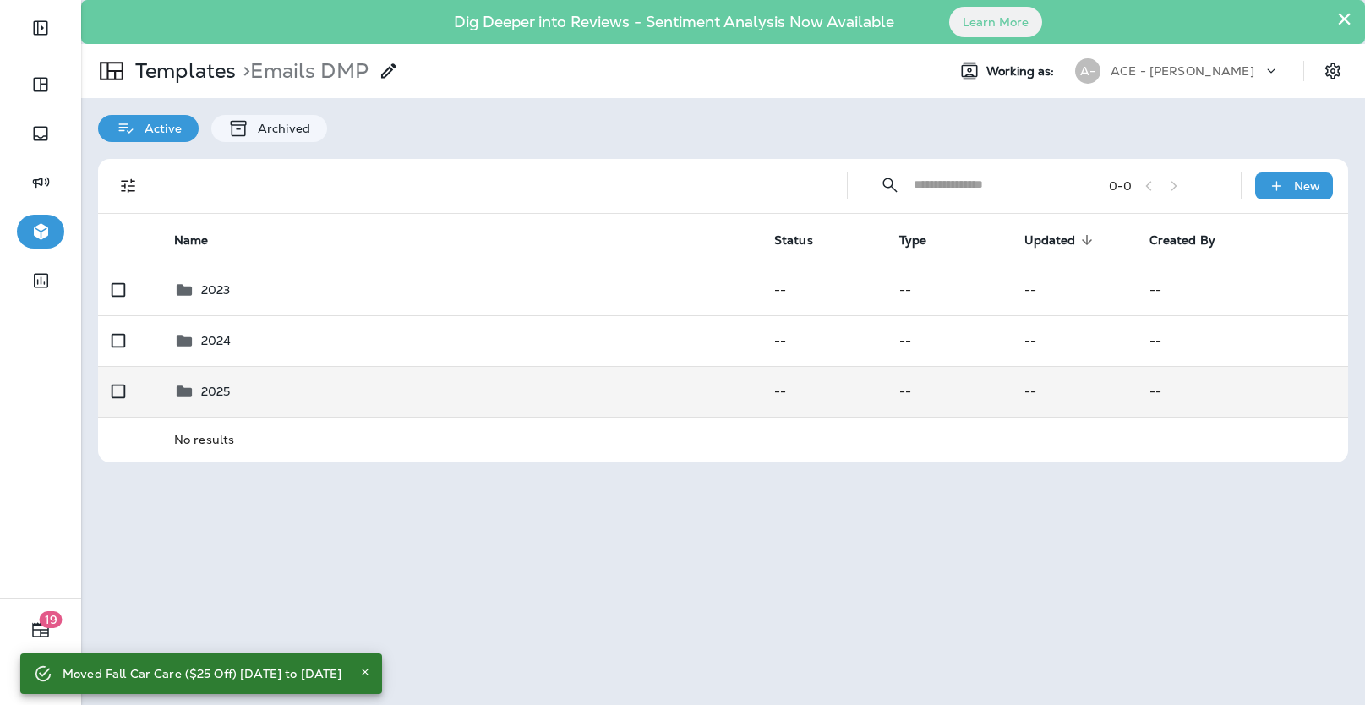
click at [266, 391] on div "2025" at bounding box center [460, 391] width 573 height 20
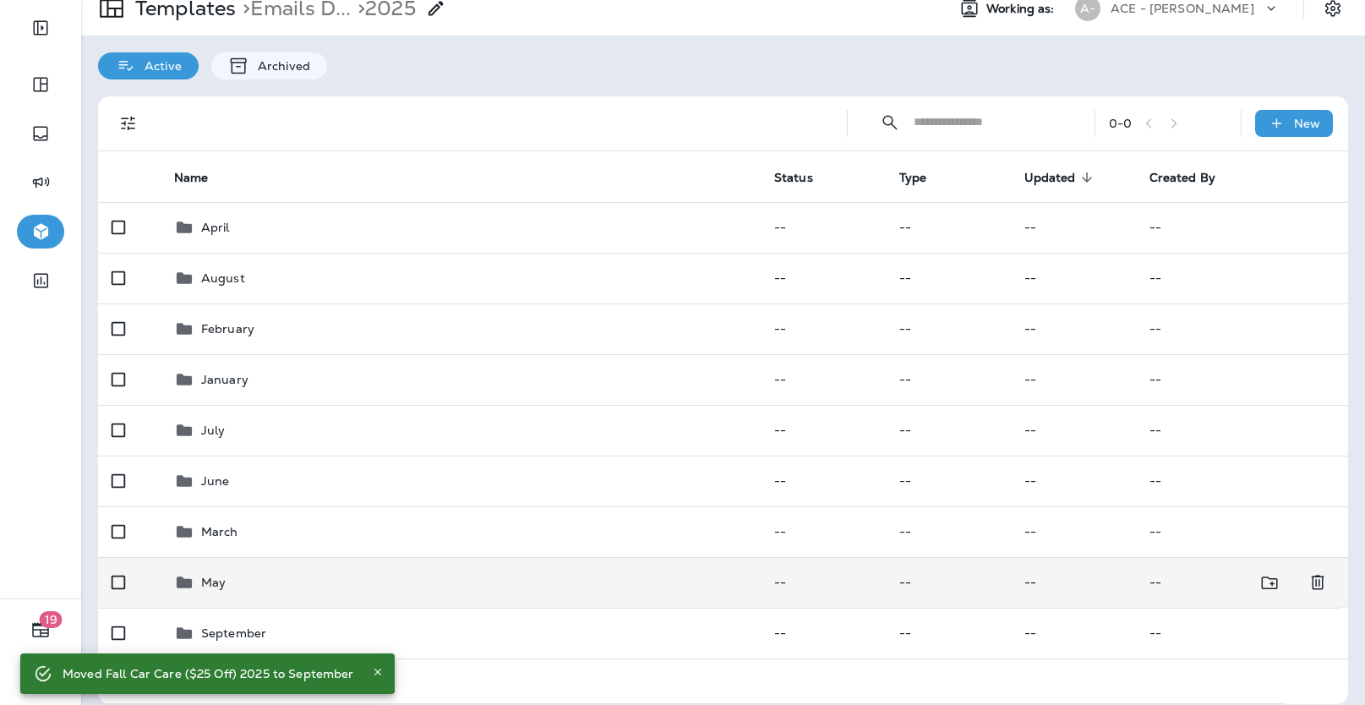
scroll to position [78, 0]
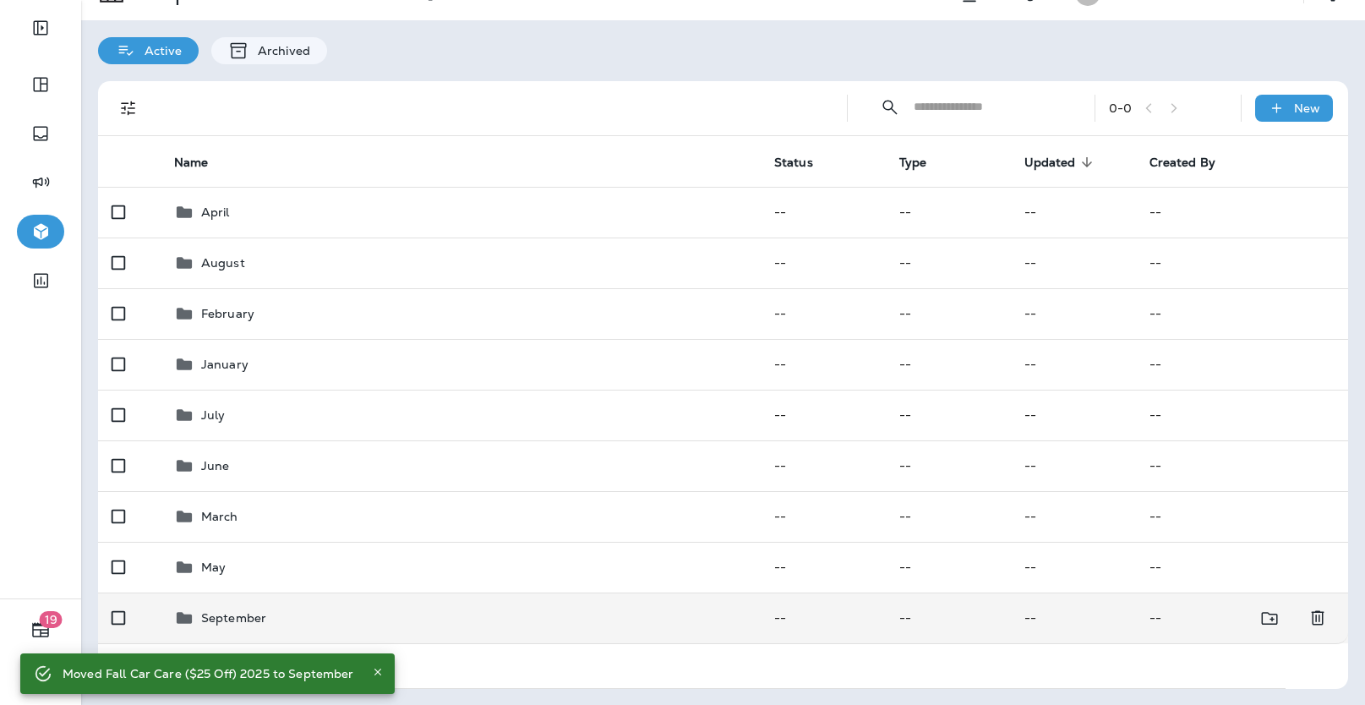
click at [249, 629] on td "September" at bounding box center [461, 618] width 600 height 51
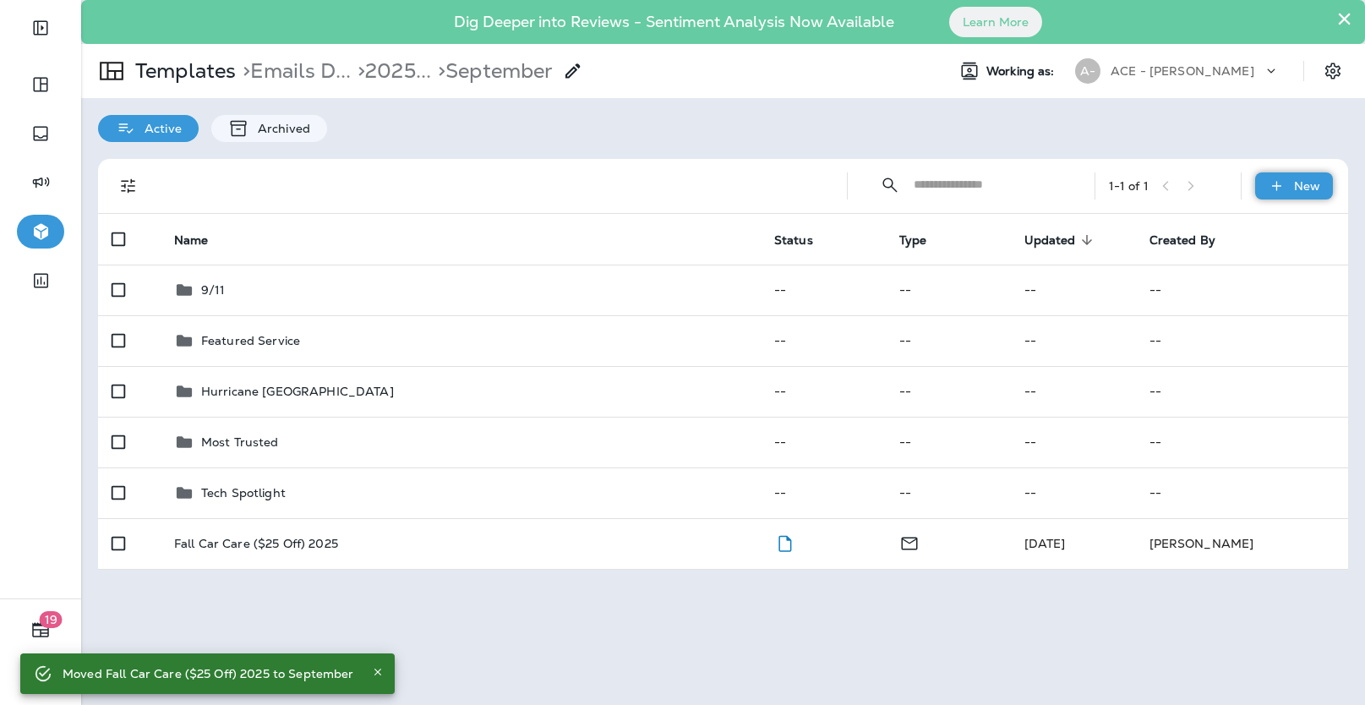
click at [1264, 186] on div "New" at bounding box center [1294, 185] width 78 height 27
click at [1238, 267] on icon at bounding box center [1235, 270] width 21 height 21
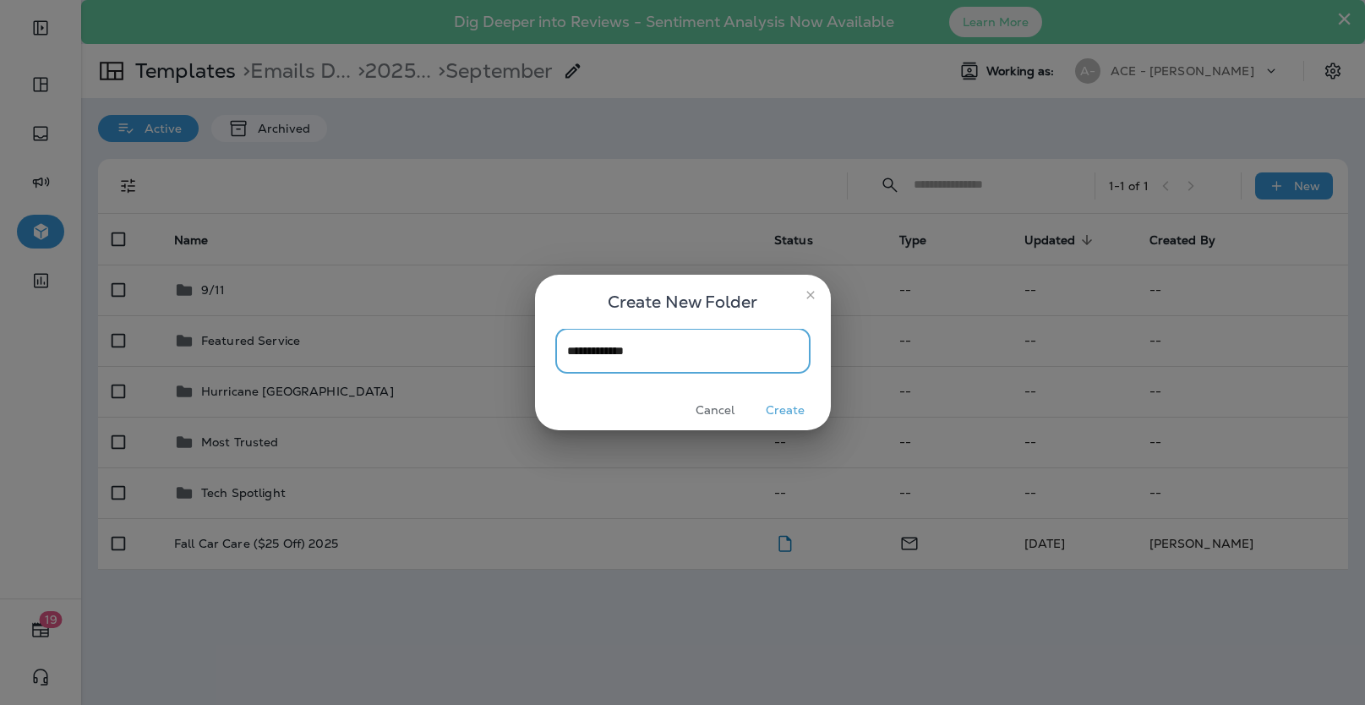
type input "**********"
click at [792, 411] on button "Create" at bounding box center [785, 410] width 63 height 26
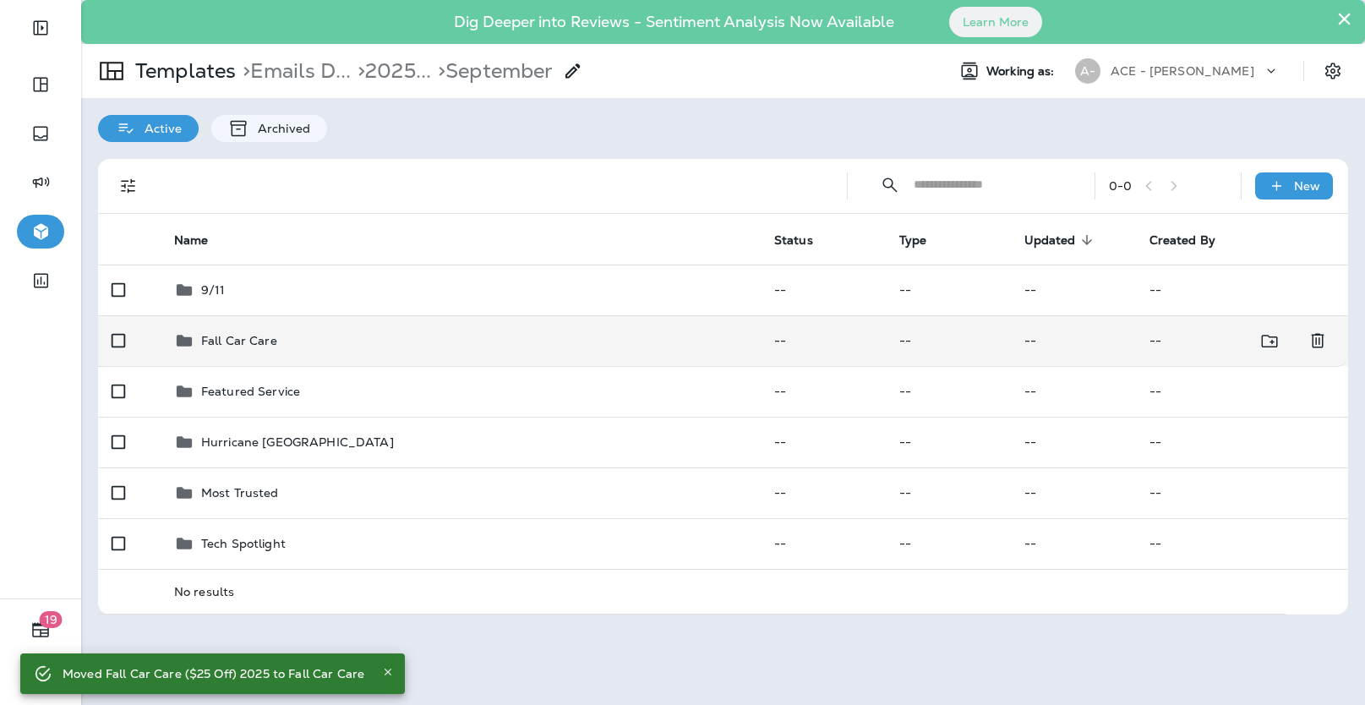
click at [270, 342] on p "Fall Car Care" at bounding box center [239, 341] width 76 height 14
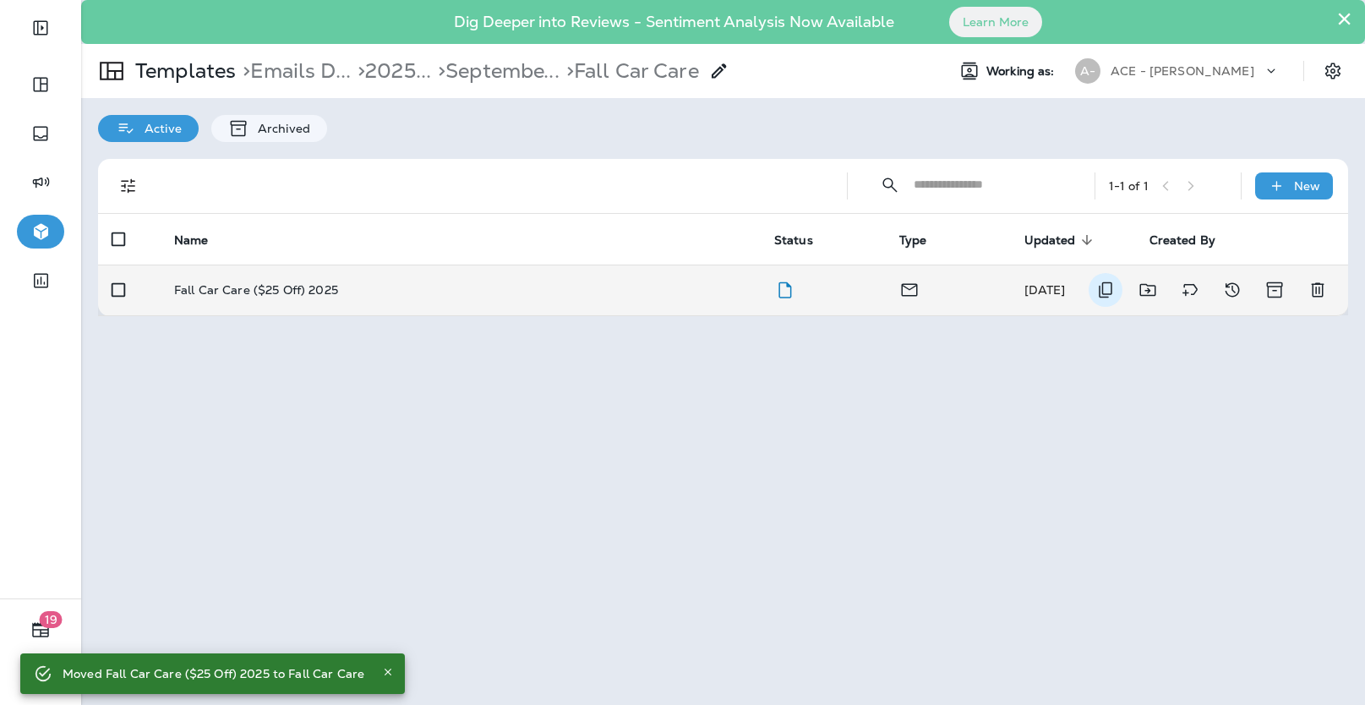
click at [1108, 292] on icon "Duplicate" at bounding box center [1106, 290] width 20 height 20
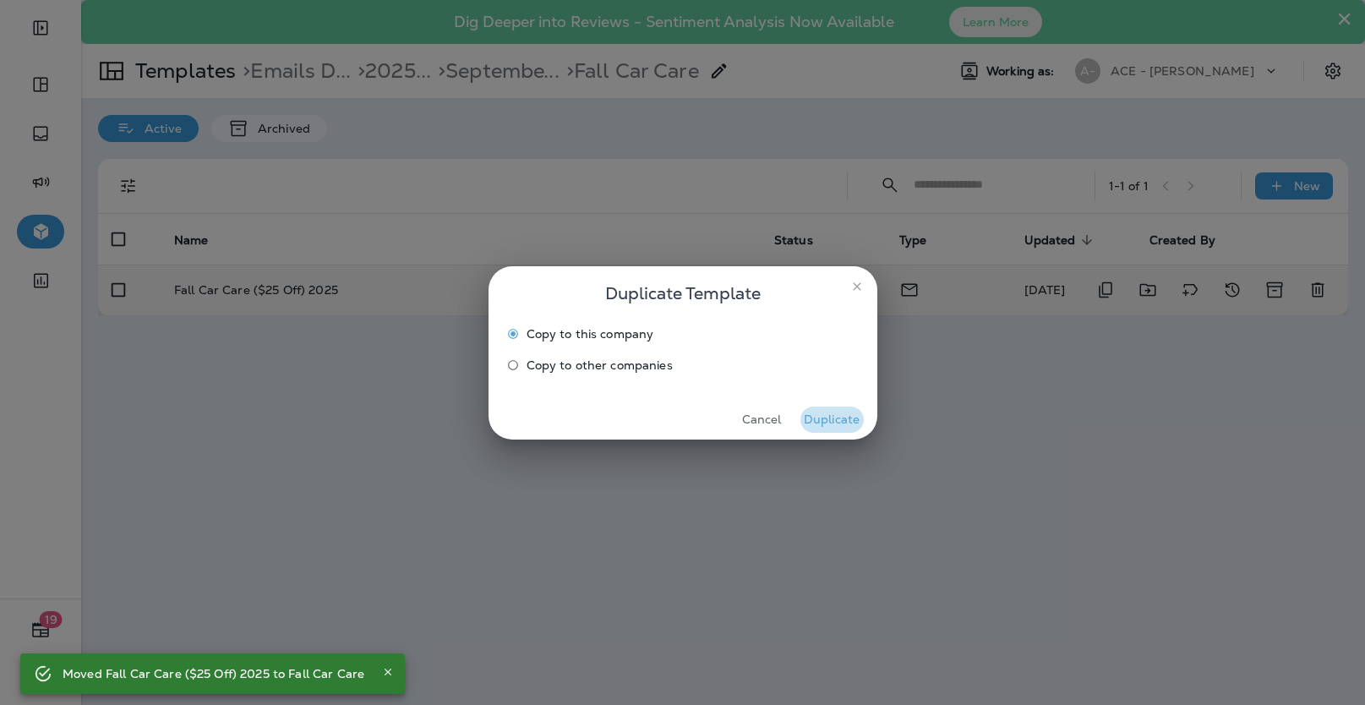
click at [839, 423] on button "Duplicate" at bounding box center [832, 420] width 63 height 26
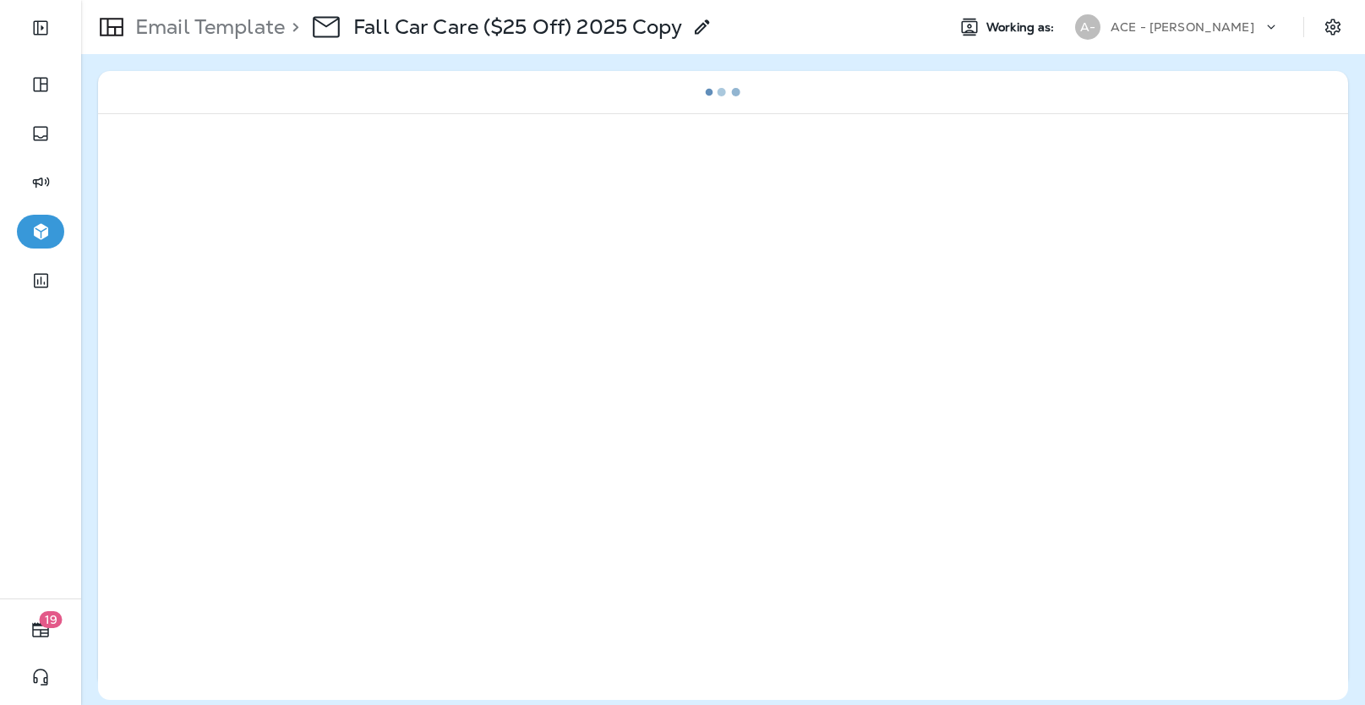
click at [708, 22] on icon at bounding box center [702, 27] width 20 height 20
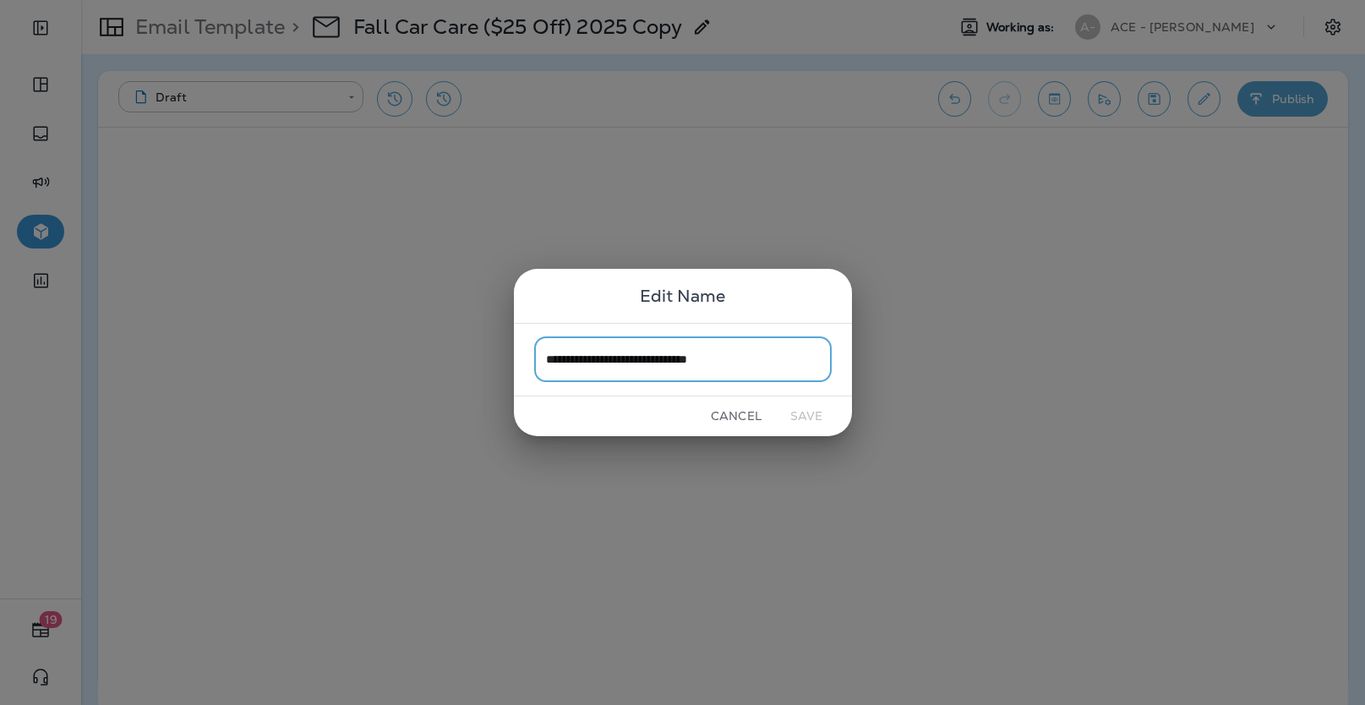
click at [723, 359] on input "**********" at bounding box center [683, 359] width 298 height 45
click at [637, 363] on input "**********" at bounding box center [683, 359] width 298 height 45
type input "**********"
click at [819, 417] on button "Save" at bounding box center [806, 416] width 63 height 26
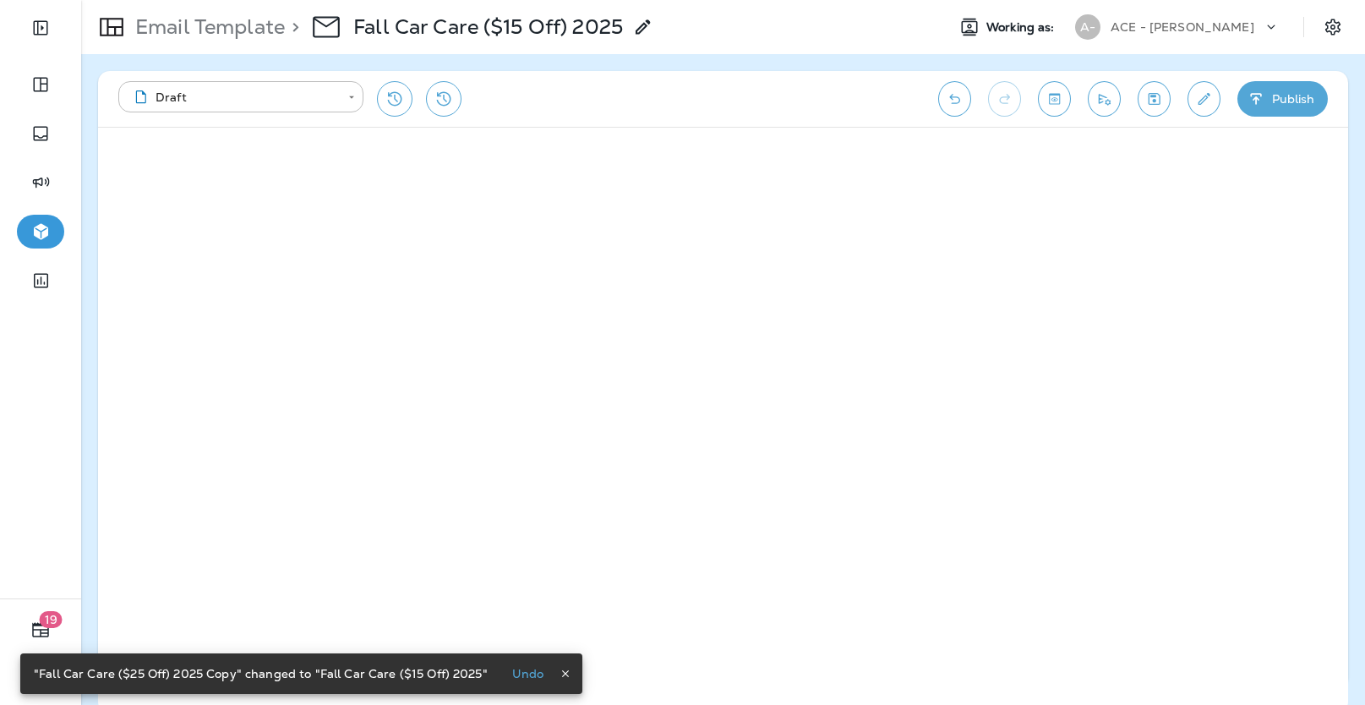
click at [1162, 98] on icon "Save" at bounding box center [1155, 98] width 18 height 17
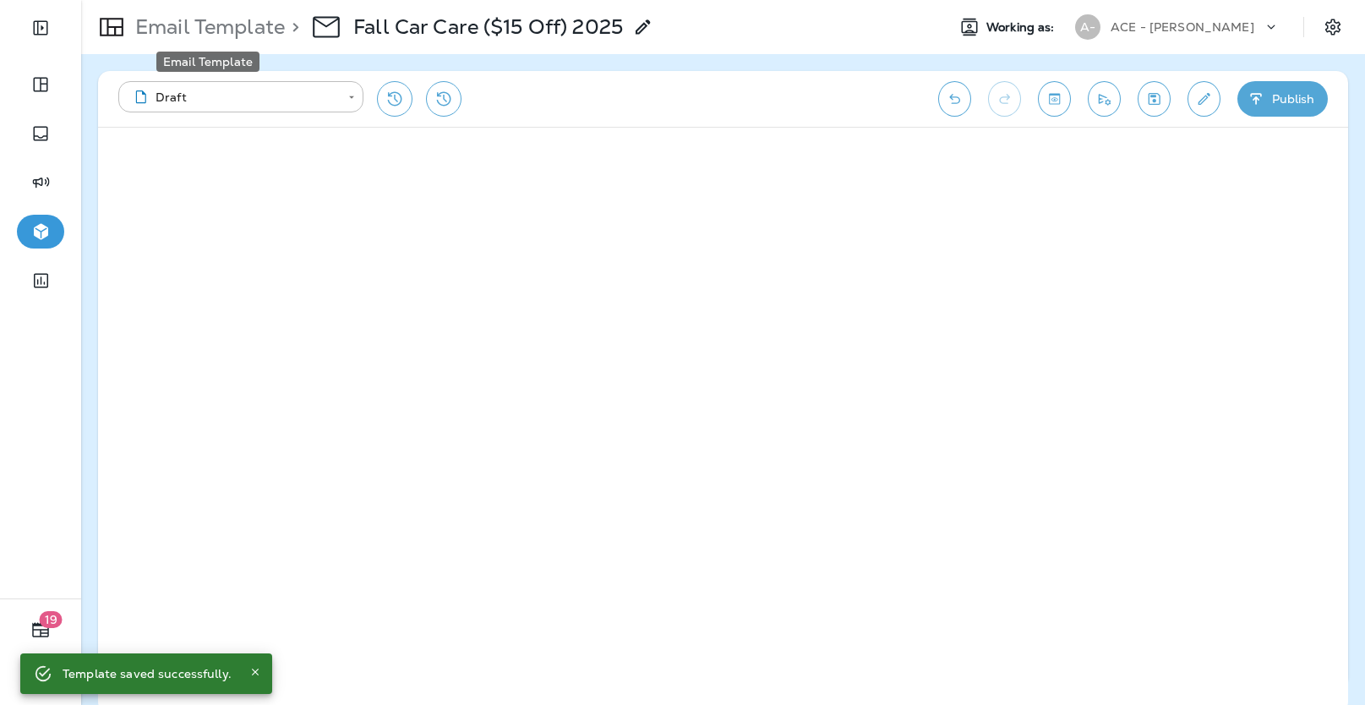
click at [228, 36] on p "Email Template" at bounding box center [207, 26] width 156 height 25
